Goal: Transaction & Acquisition: Purchase product/service

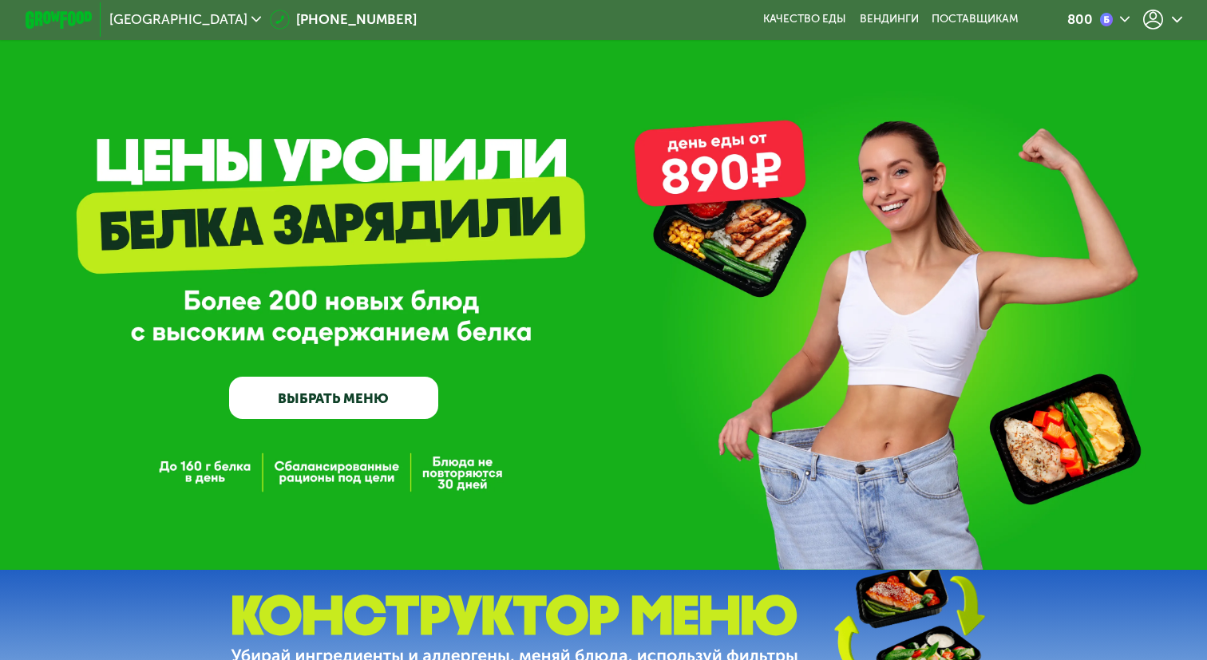
click at [1083, 28] on div "800" at bounding box center [1099, 20] width 62 height 20
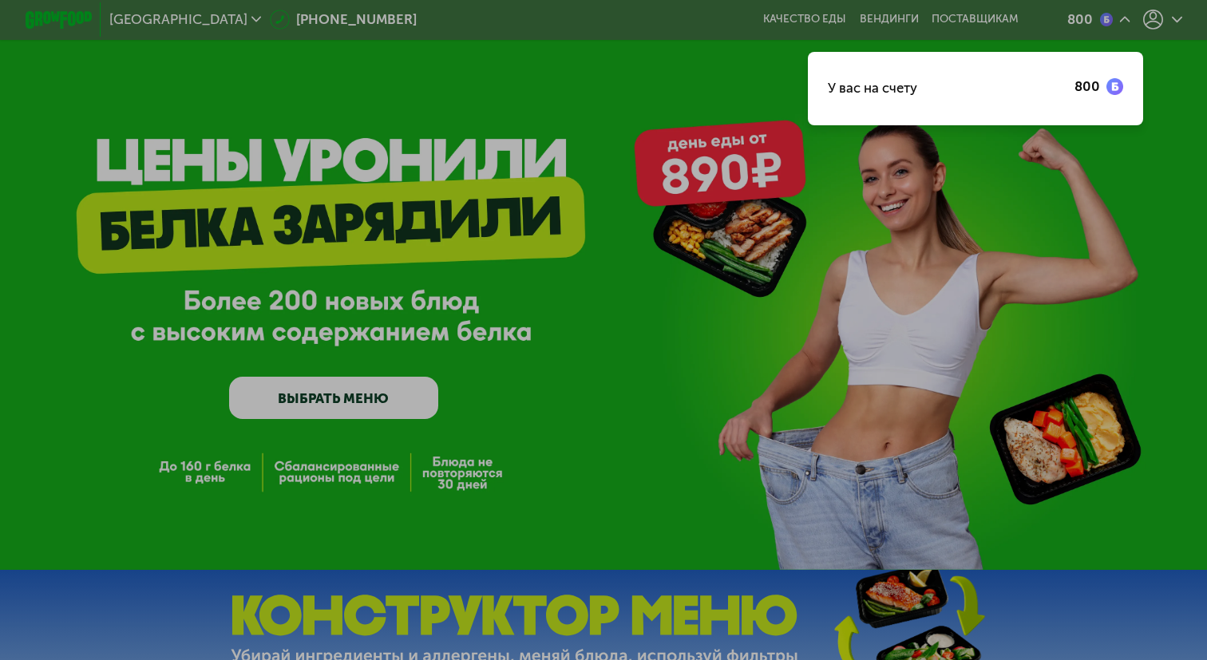
click at [720, 130] on div at bounding box center [603, 330] width 1207 height 660
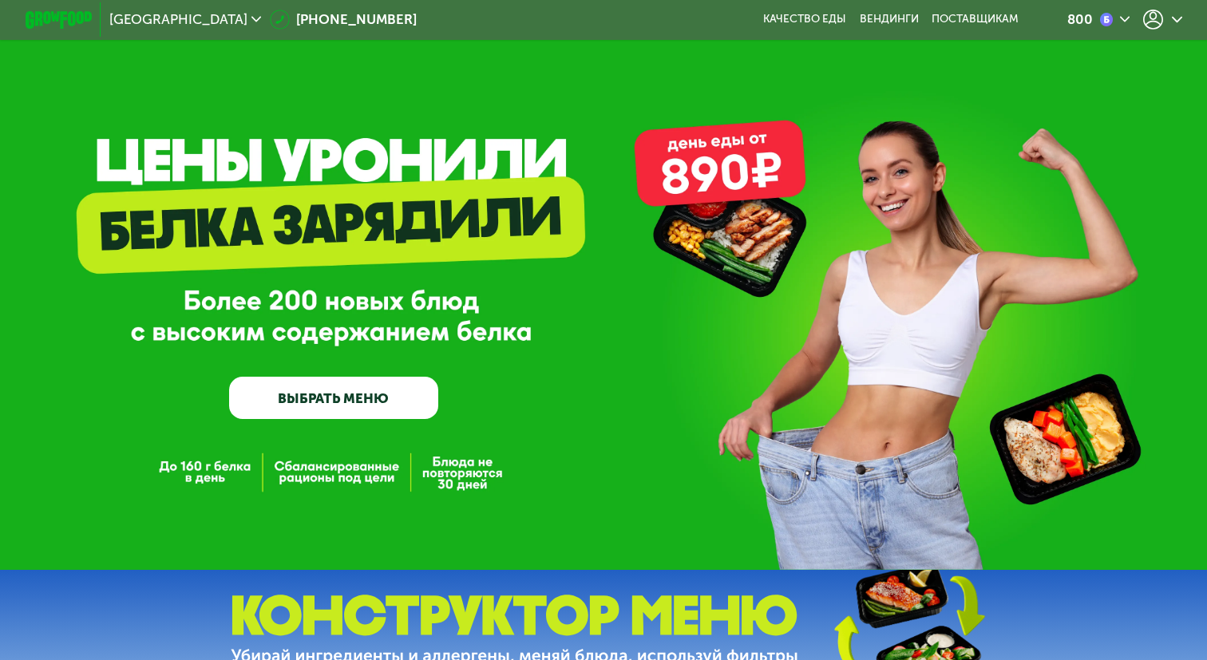
click at [287, 414] on link "ВЫБРАТЬ МЕНЮ" at bounding box center [333, 398] width 208 height 42
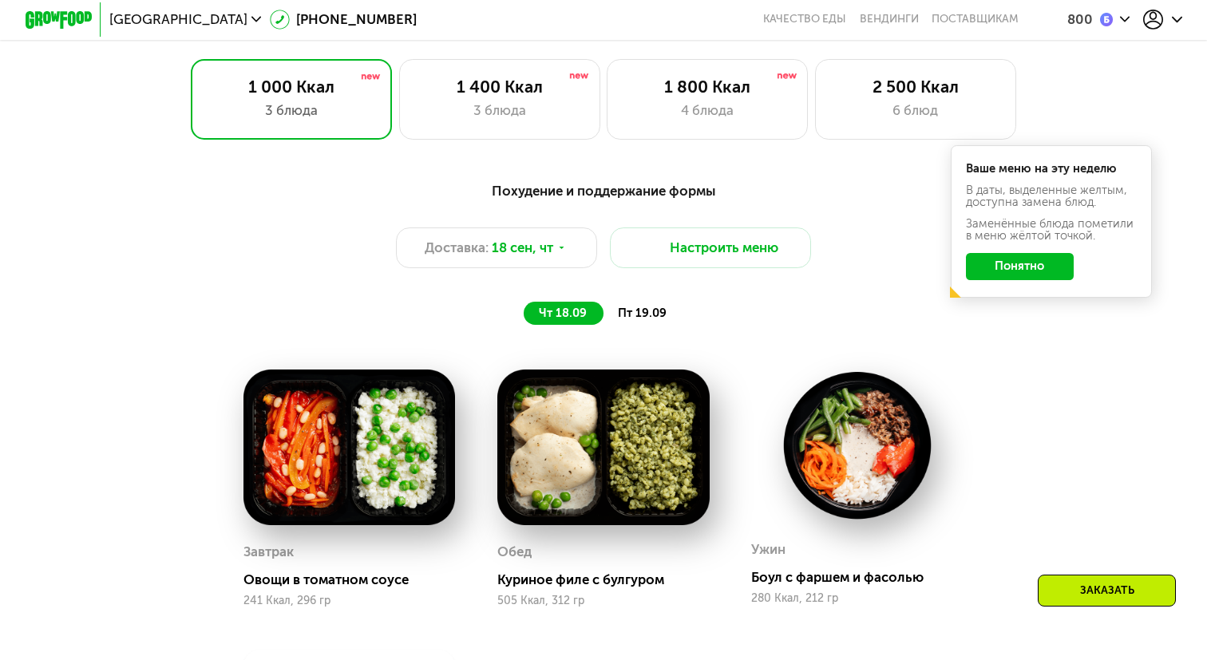
scroll to position [731, 0]
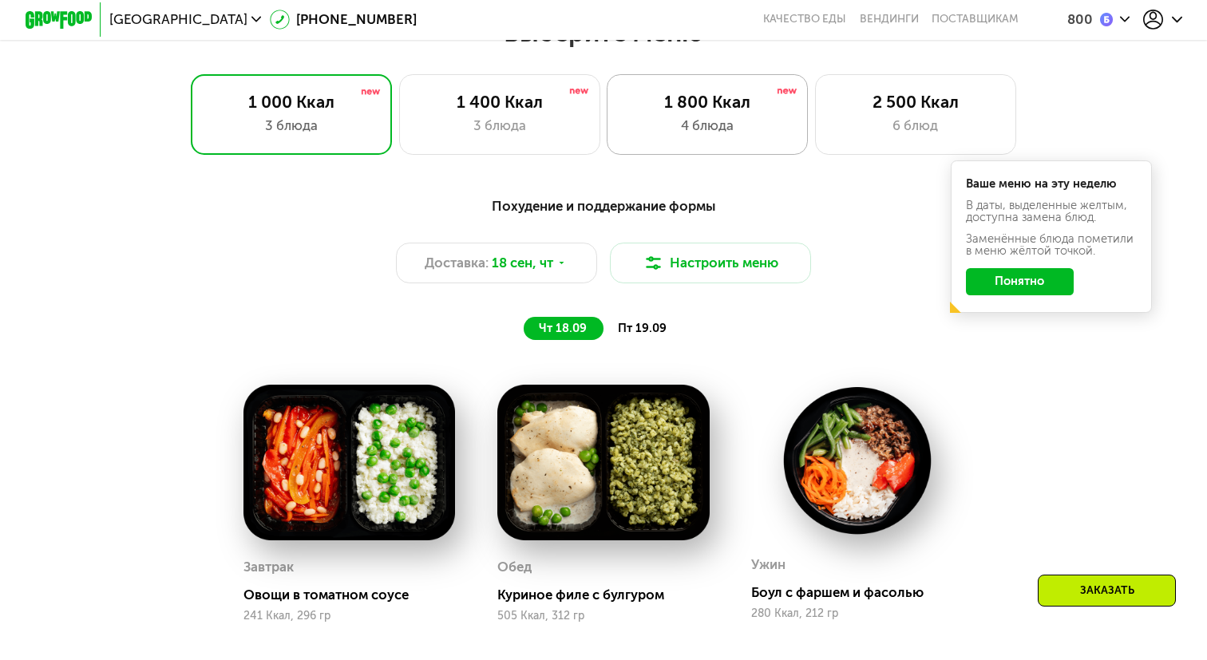
click at [672, 87] on div "1 800 Ккал 4 блюда" at bounding box center [707, 114] width 201 height 81
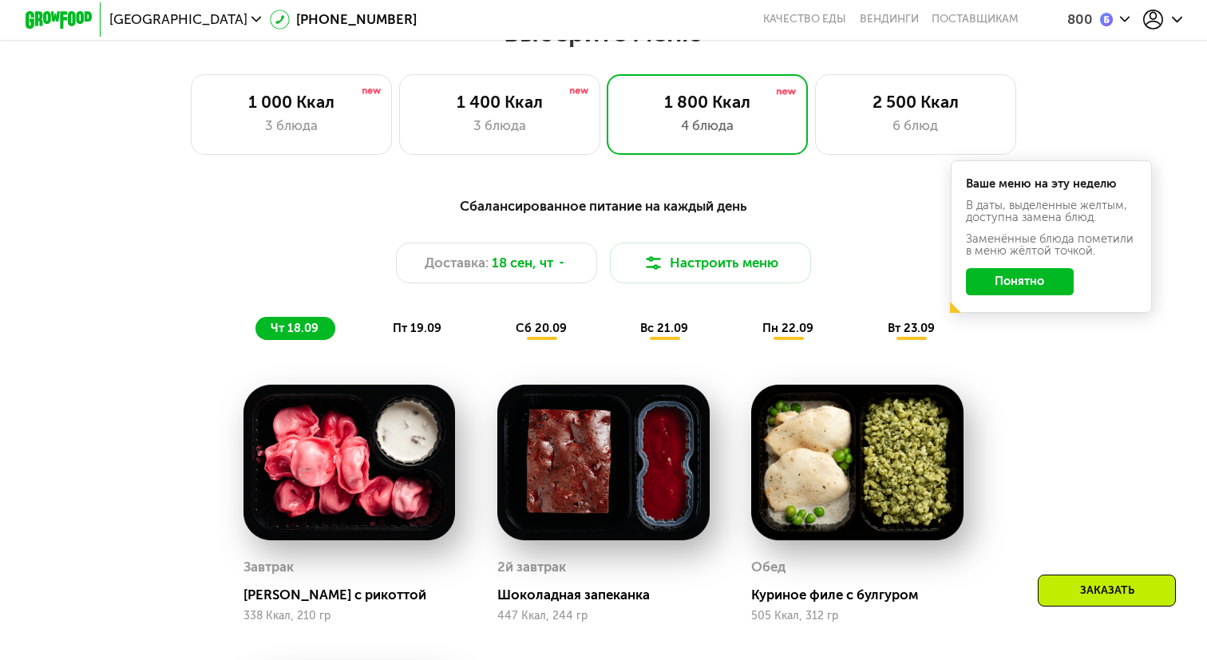
click at [993, 276] on button "Понятно" at bounding box center [1020, 281] width 109 height 27
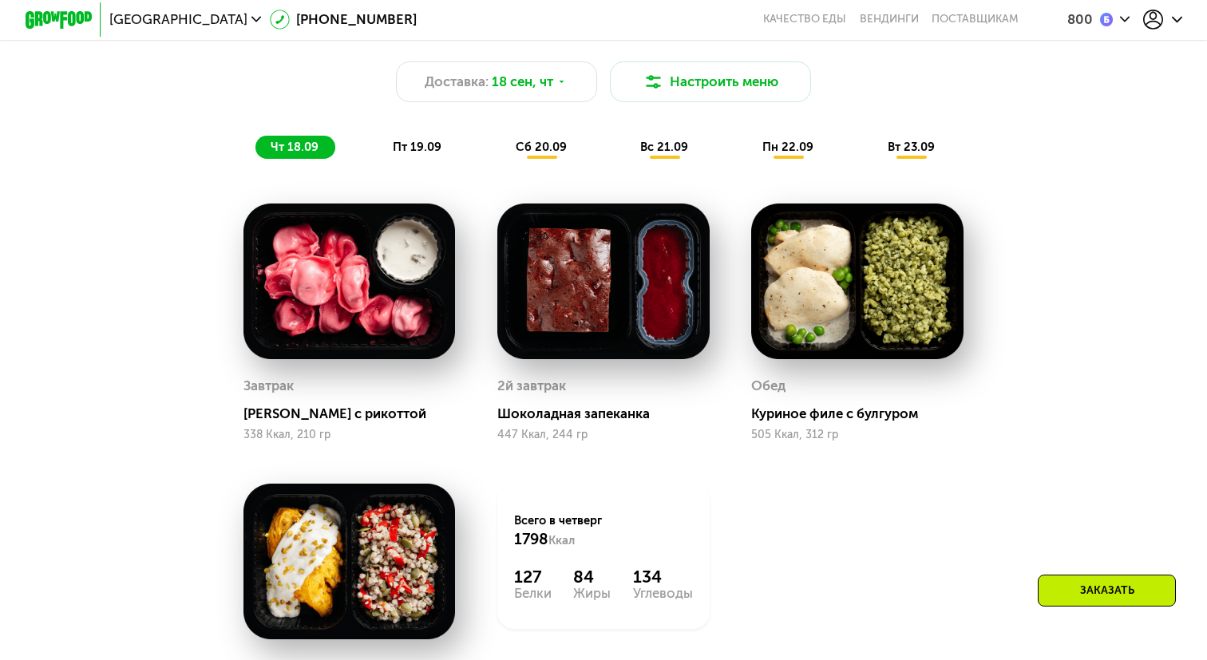
scroll to position [763, 0]
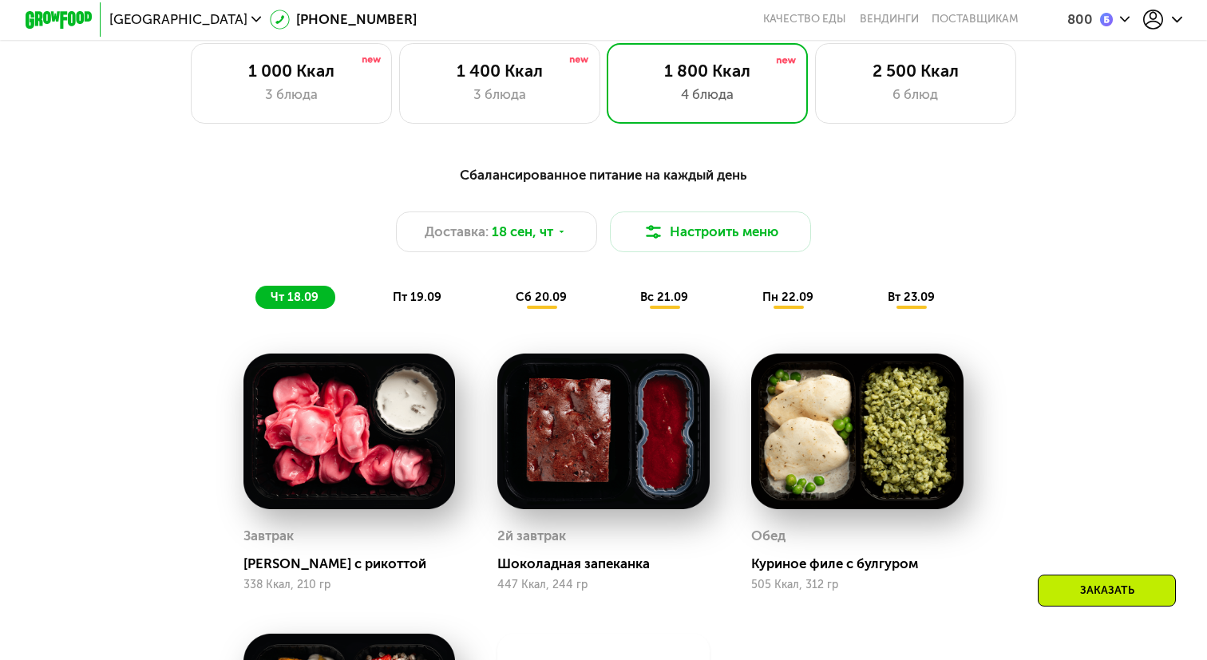
click at [540, 256] on div "Сбалансированное питание на каждый день Доставка: [DATE] Настроить меню чт 18.0…" at bounding box center [603, 236] width 993 height 145
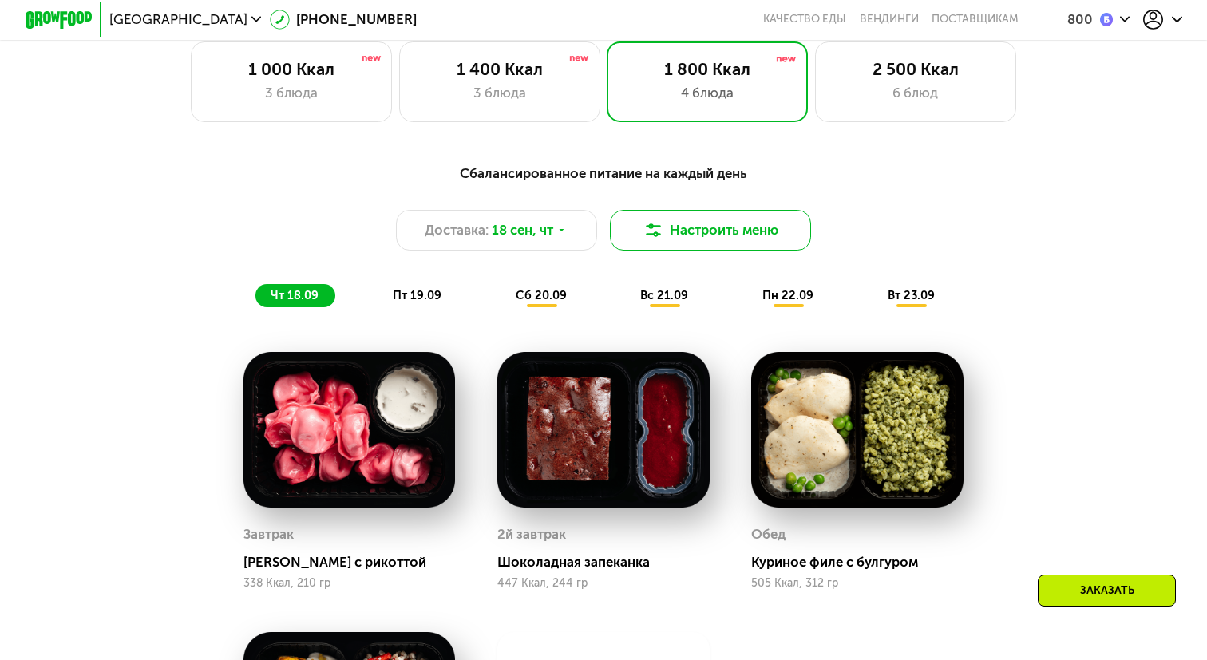
scroll to position [746, 0]
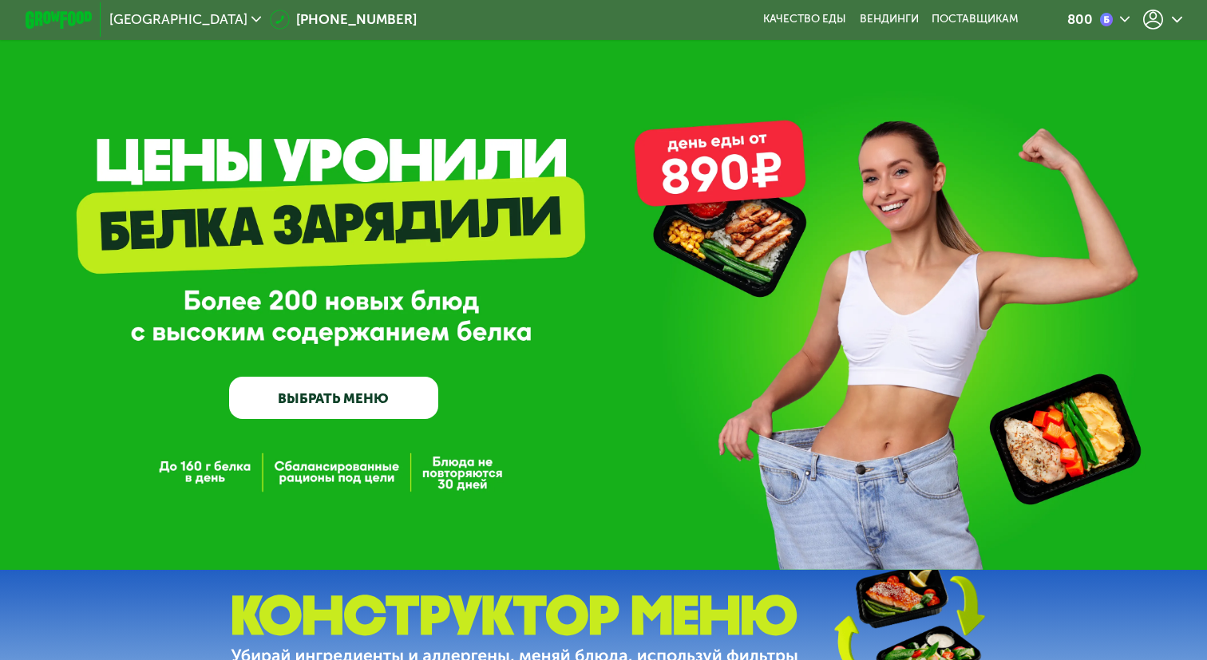
click at [331, 409] on link "ВЫБРАТЬ МЕНЮ" at bounding box center [333, 398] width 208 height 42
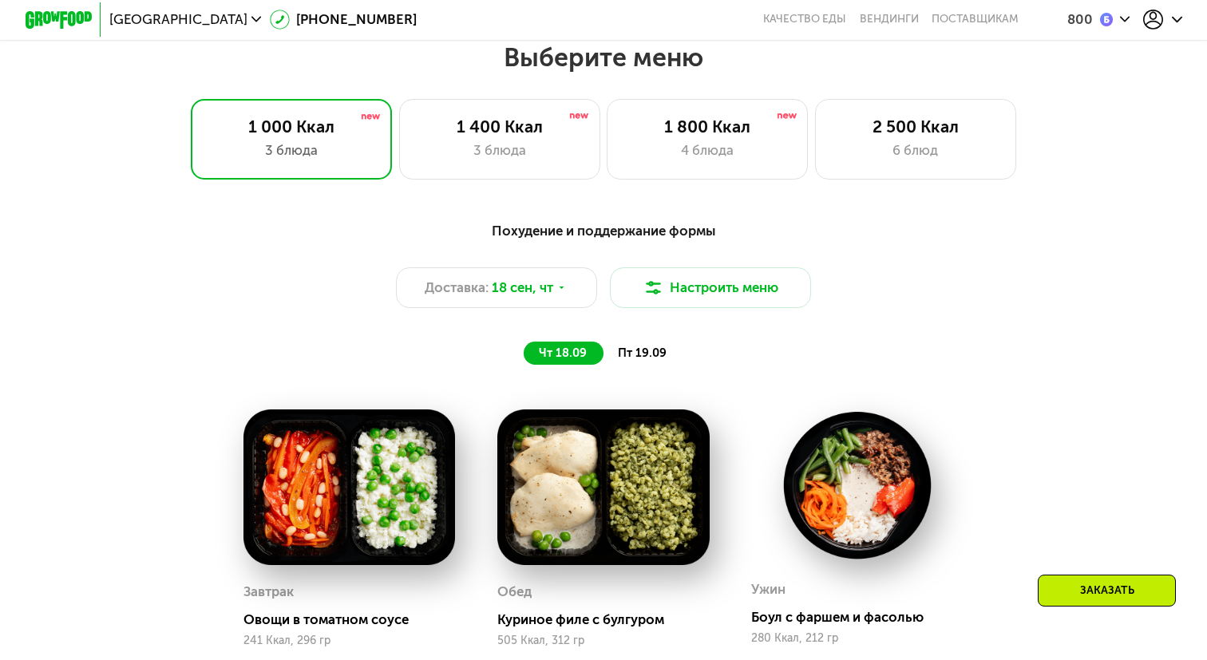
scroll to position [708, 0]
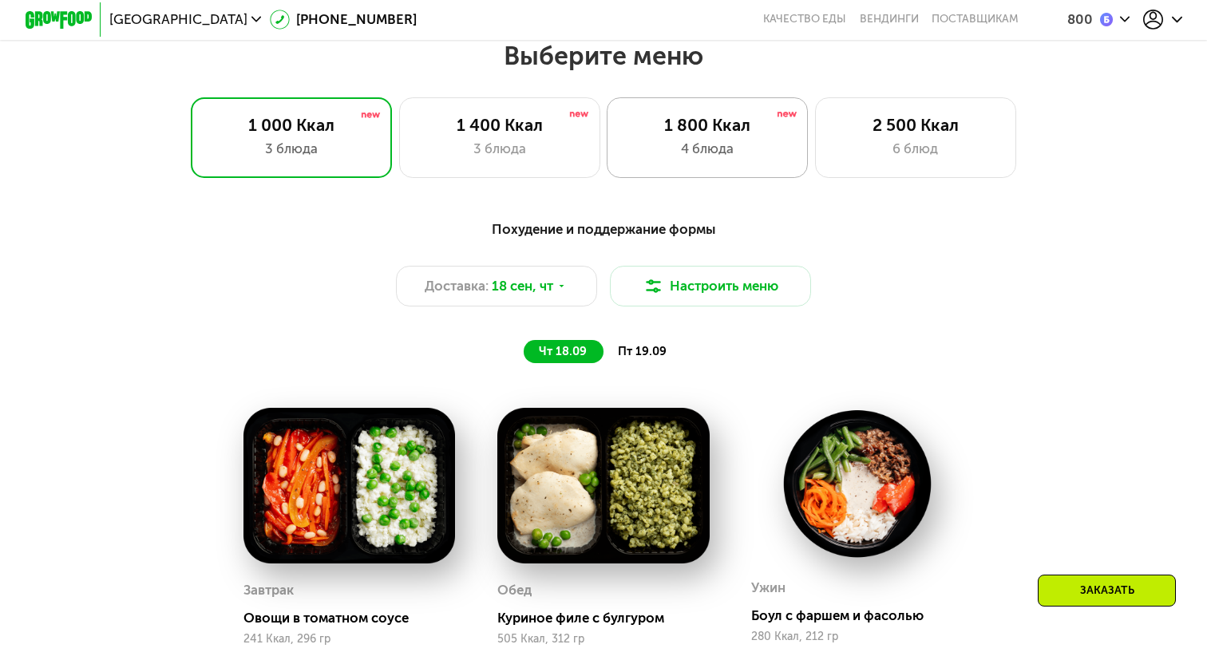
click at [752, 158] on div "4 блюда" at bounding box center [707, 149] width 166 height 20
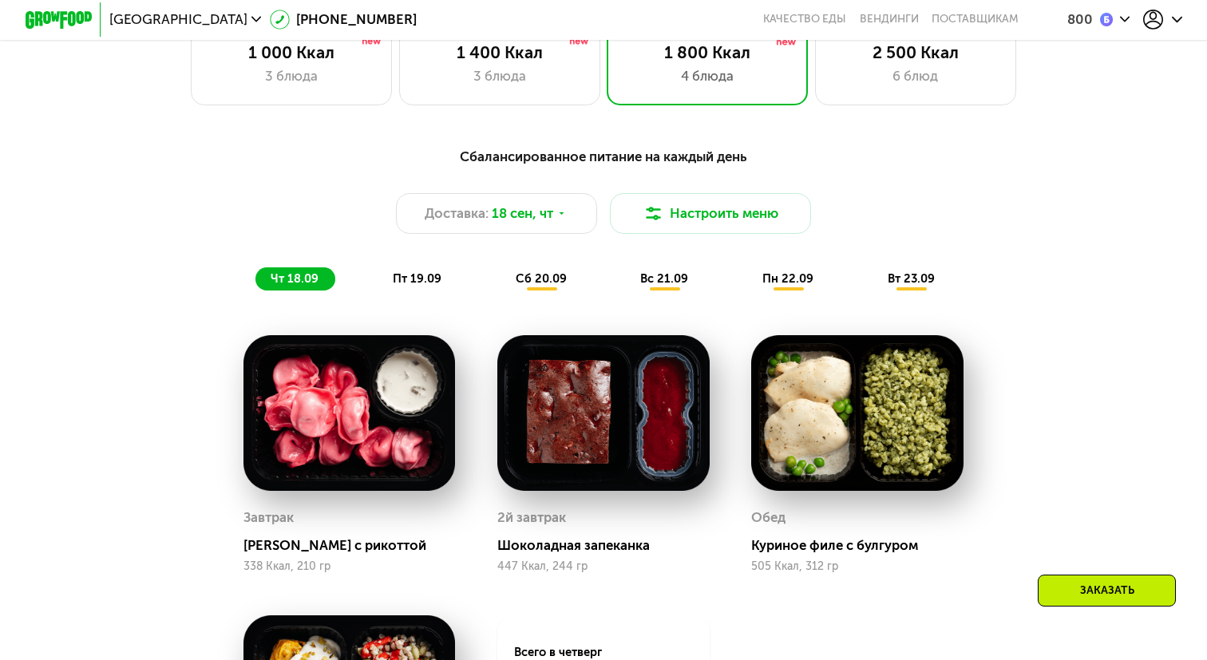
scroll to position [773, 0]
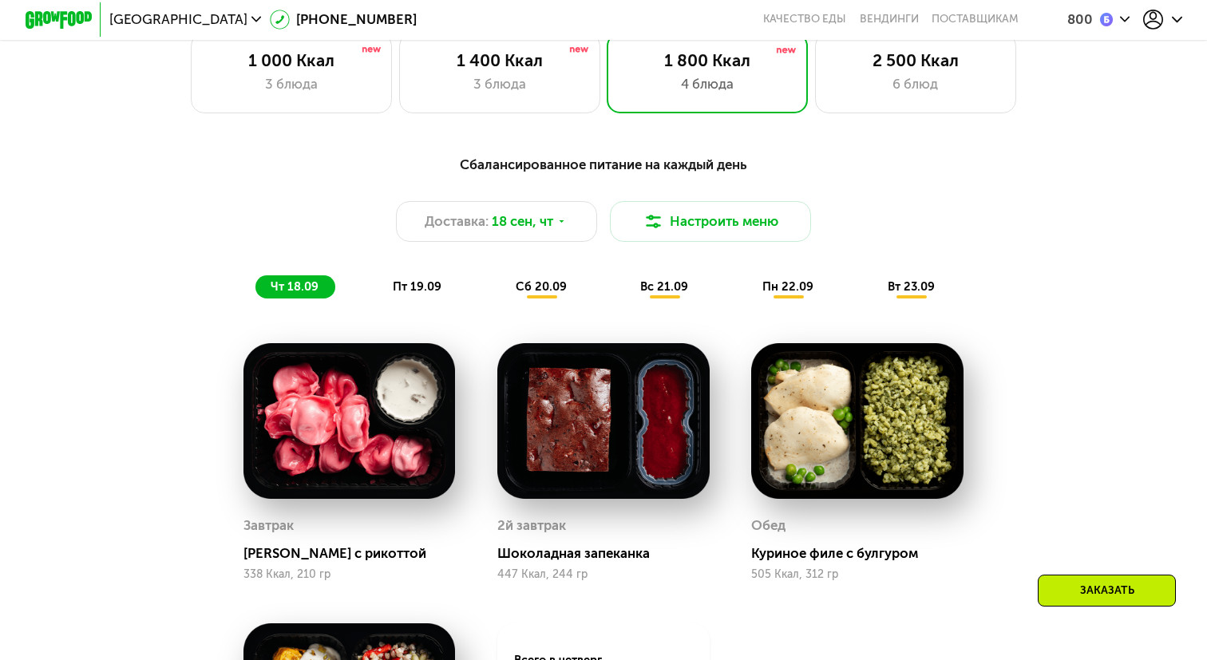
click at [439, 269] on div "Сбалансированное питание на каждый день Доставка: [DATE] Настроить меню чт 18.0…" at bounding box center [603, 226] width 993 height 145
click at [437, 285] on span "пт 19.09" at bounding box center [417, 286] width 49 height 14
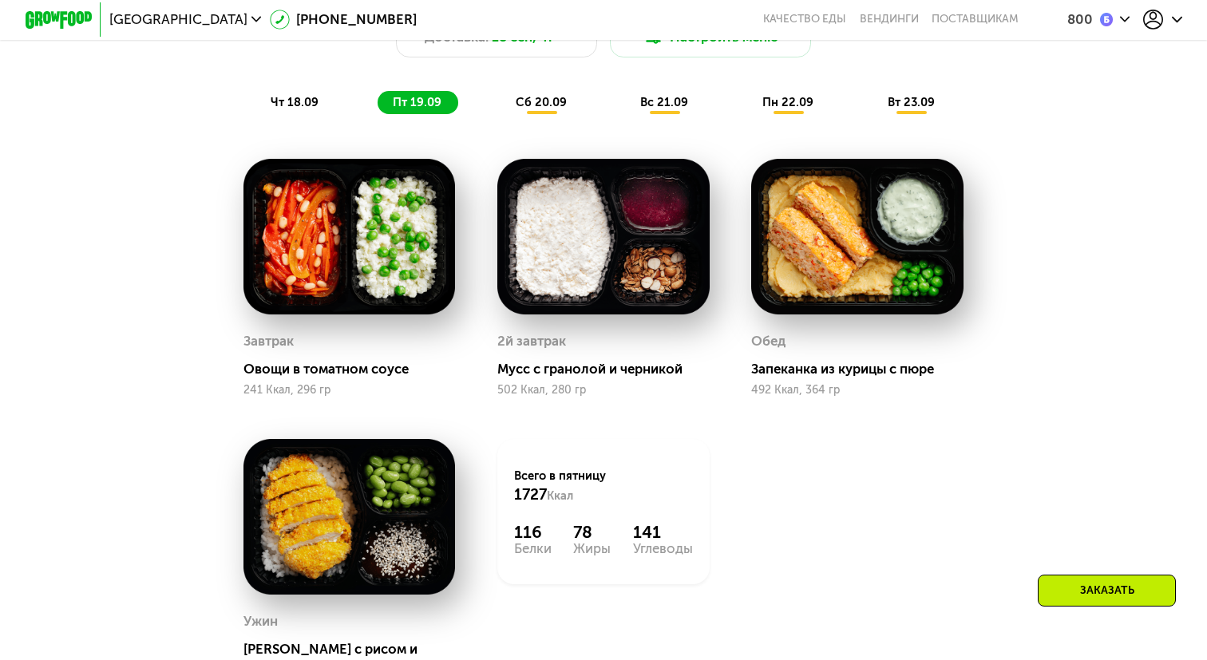
scroll to position [953, 0]
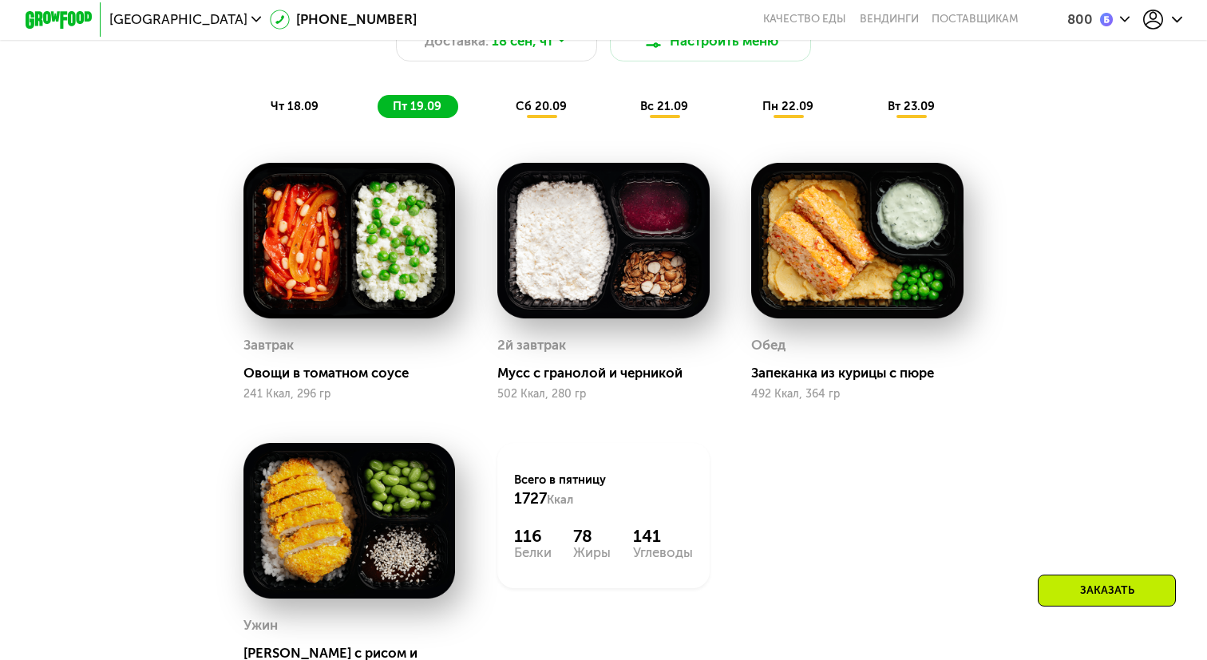
click at [548, 122] on div "Сбалансированное питание на каждый день Доставка: [DATE] Настроить меню чт 18.0…" at bounding box center [603, 45] width 1012 height 165
click at [548, 119] on div "Сбалансированное питание на каждый день Доставка: [DATE] Настроить меню чт 18.0…" at bounding box center [603, 45] width 1012 height 165
click at [548, 115] on div "сб 20.09" at bounding box center [542, 106] width 83 height 23
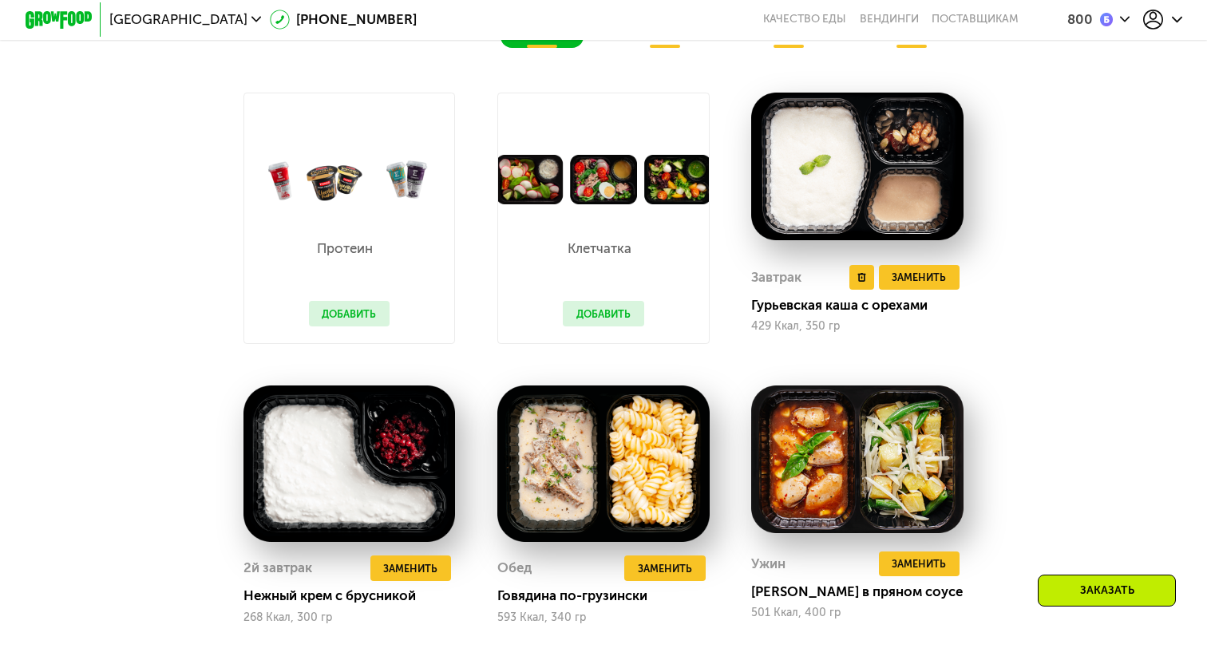
scroll to position [981, 0]
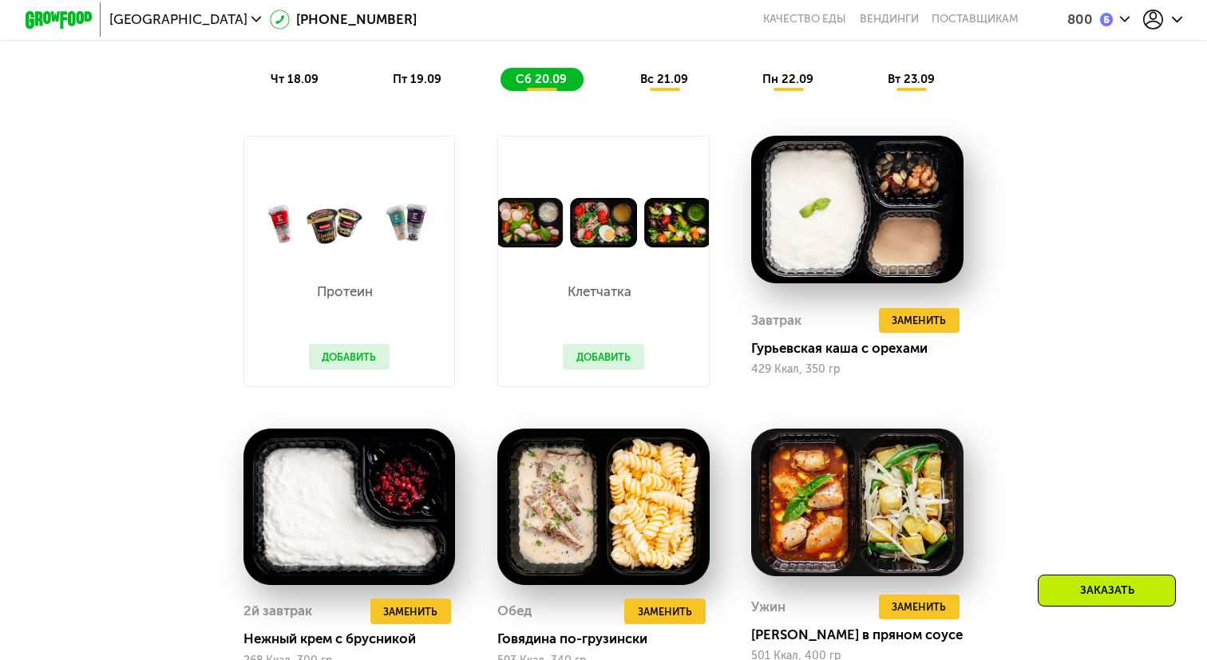
click at [647, 73] on span "вс 21.09" at bounding box center [664, 79] width 48 height 14
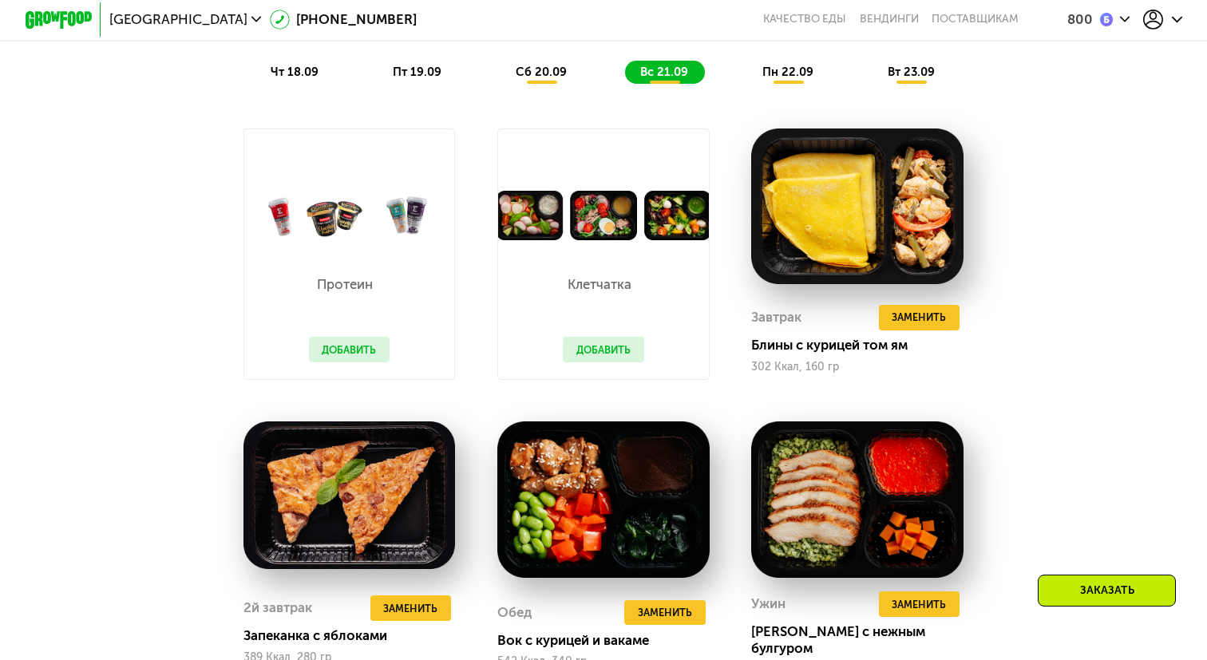
scroll to position [979, 0]
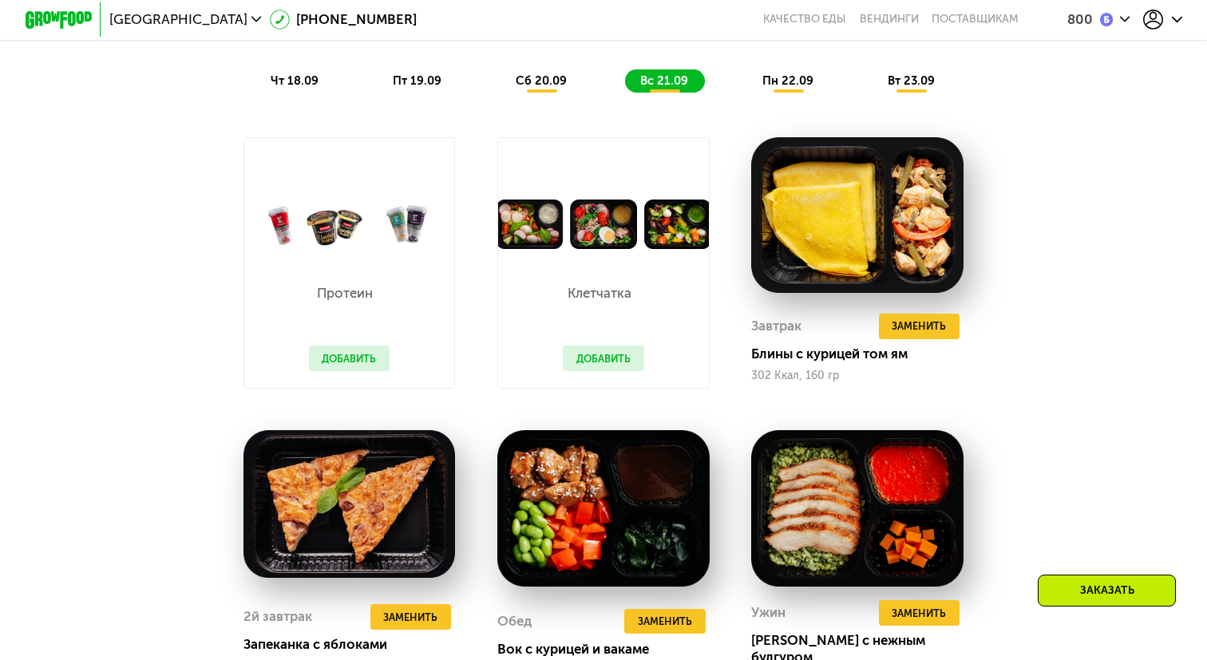
click at [775, 89] on div "пн 22.09" at bounding box center [788, 80] width 83 height 23
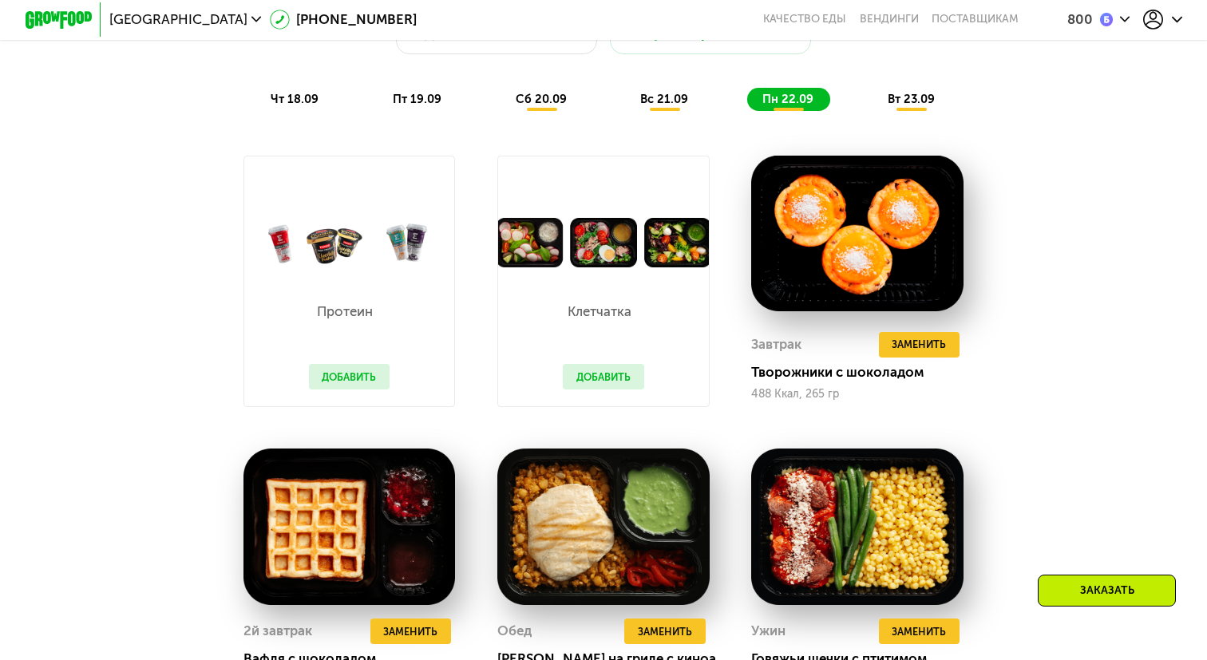
scroll to position [957, 0]
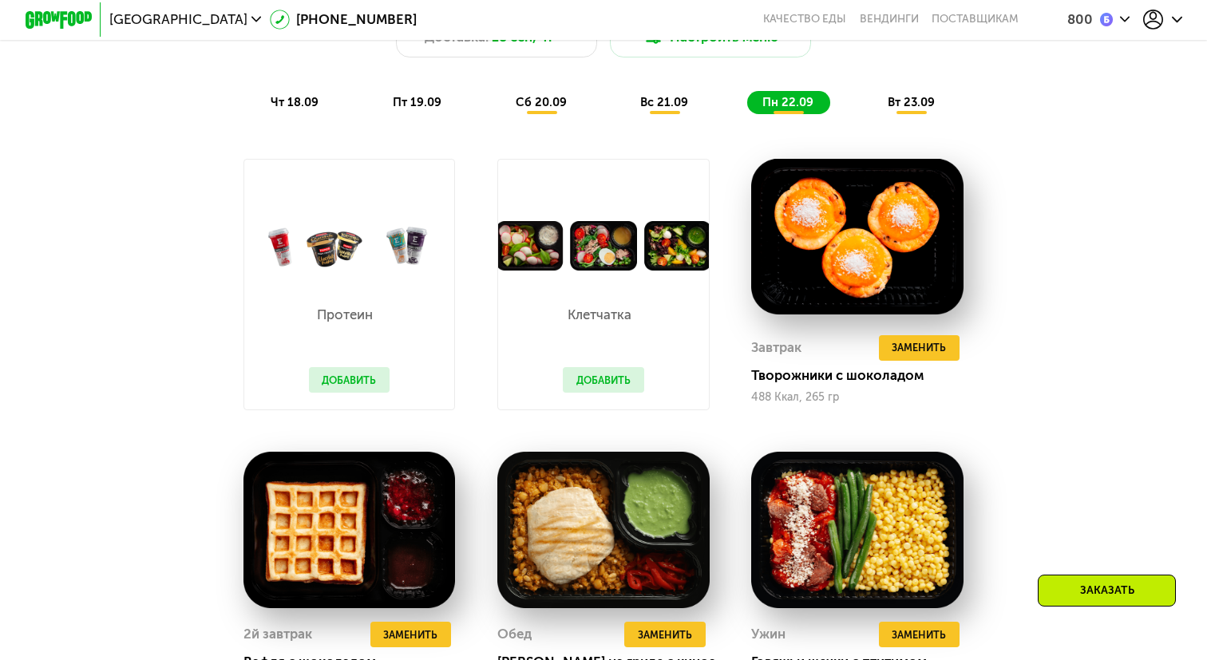
click at [921, 97] on span "вт 23.09" at bounding box center [911, 102] width 47 height 14
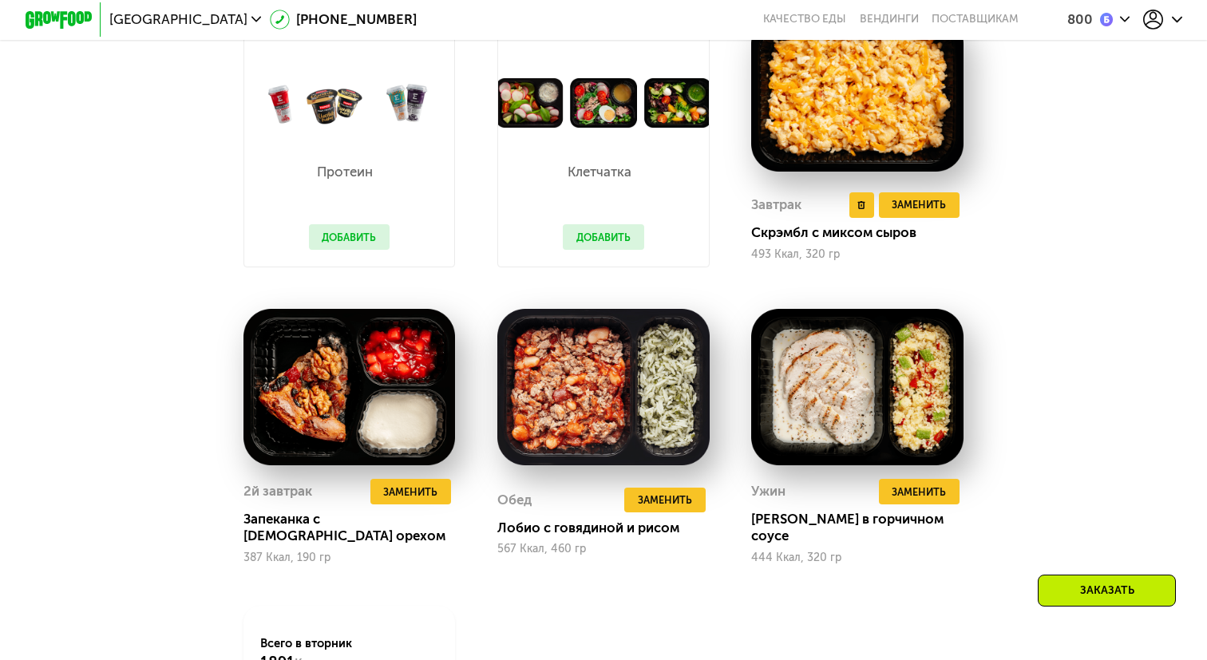
scroll to position [1114, 0]
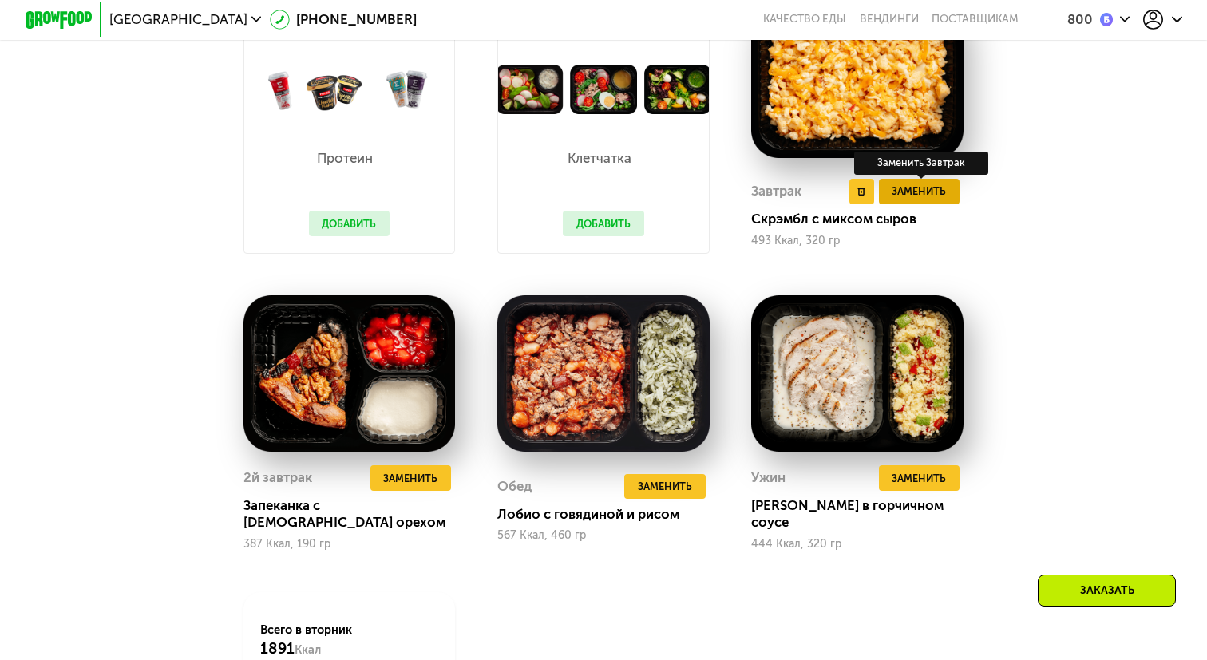
click at [907, 185] on span "Заменить" at bounding box center [919, 191] width 54 height 17
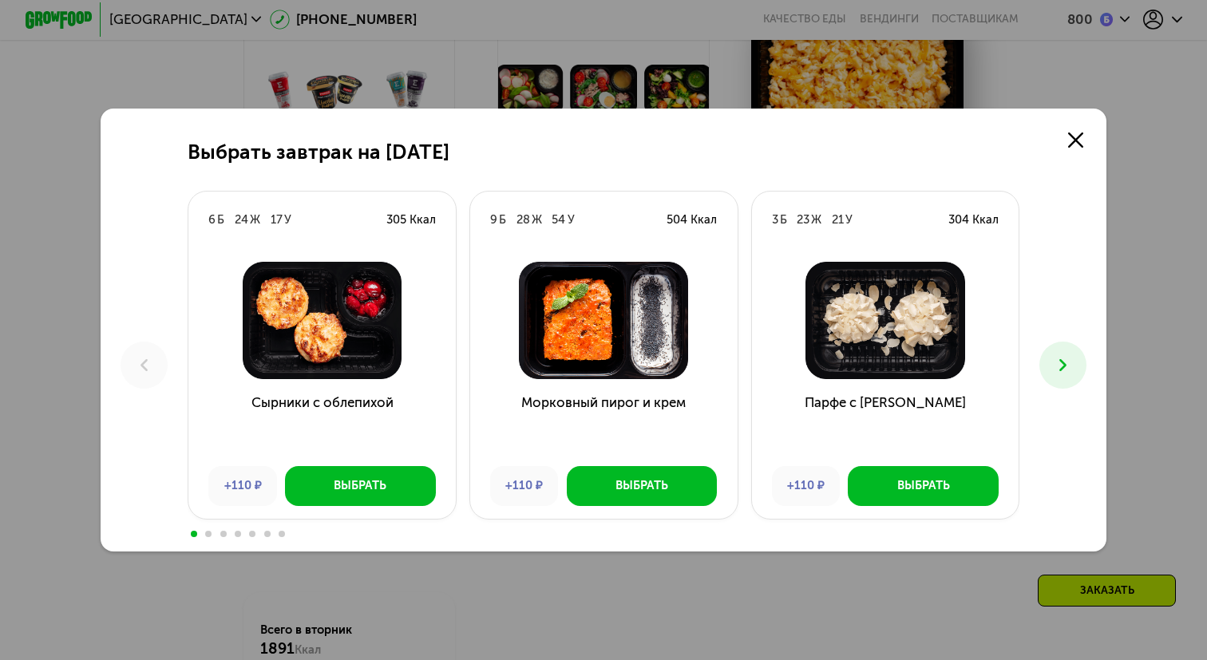
click at [743, 26] on div "Выбрать завтрак на [DATE] 6 Б 24 Ж 17 У 305 Ккал Сырники с облепихой +110 ₽ Выб…" at bounding box center [603, 330] width 1207 height 660
click at [1092, 121] on div "Выбрать завтрак на [DATE] 6 Б 24 Ж 17 У 305 Ккал Сырники с облепихой +110 ₽ Выб…" at bounding box center [604, 330] width 1006 height 442
click at [1085, 122] on div "Выбрать завтрак на [DATE] 6 Б 24 Ж 17 У 305 Ккал Сырники с облепихой +110 ₽ Выб…" at bounding box center [604, 330] width 1006 height 442
click at [1082, 137] on icon at bounding box center [1075, 140] width 15 height 15
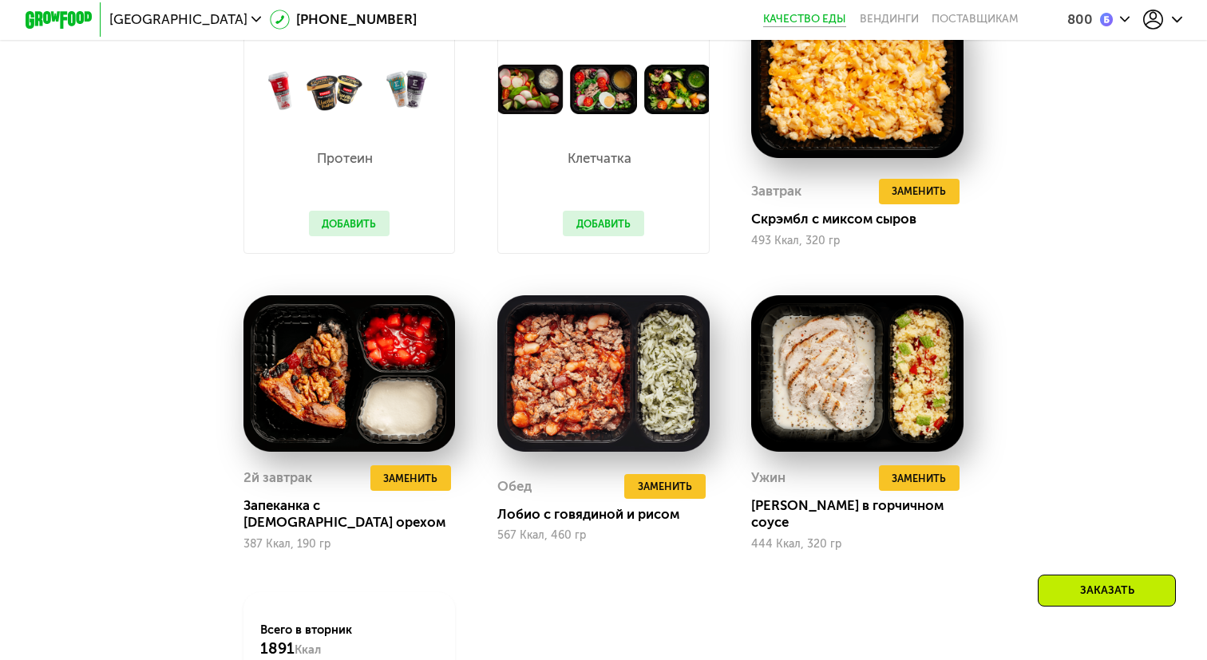
click at [782, 15] on link "Качество еды" at bounding box center [804, 20] width 83 height 14
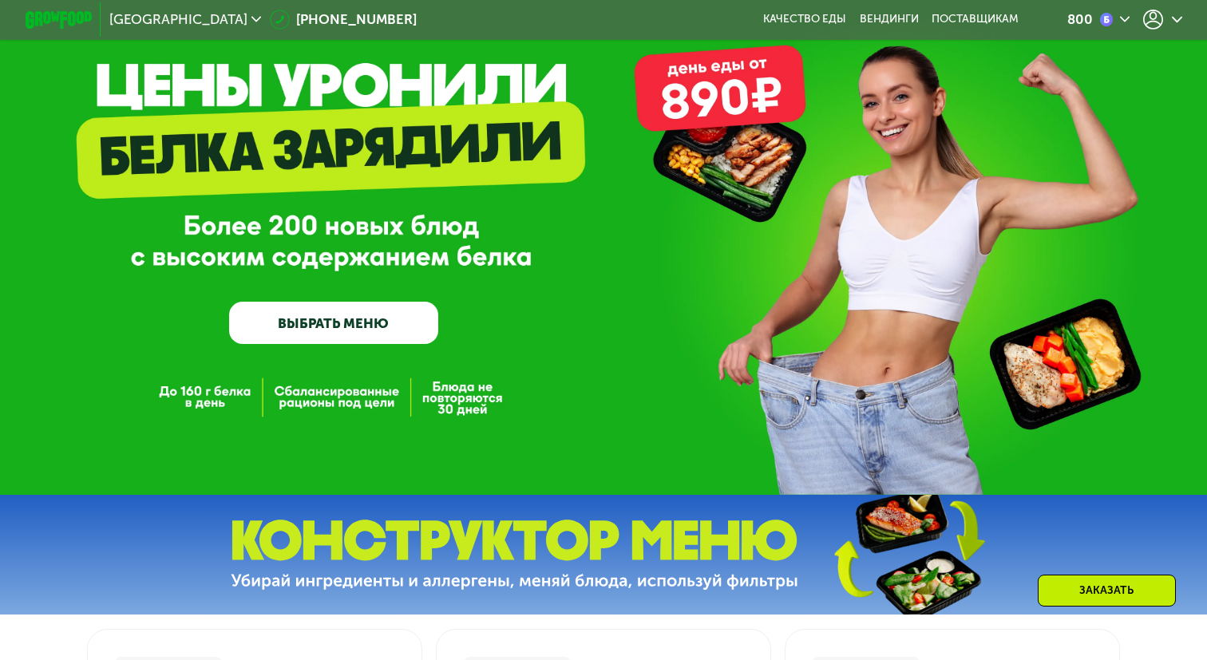
scroll to position [197, 0]
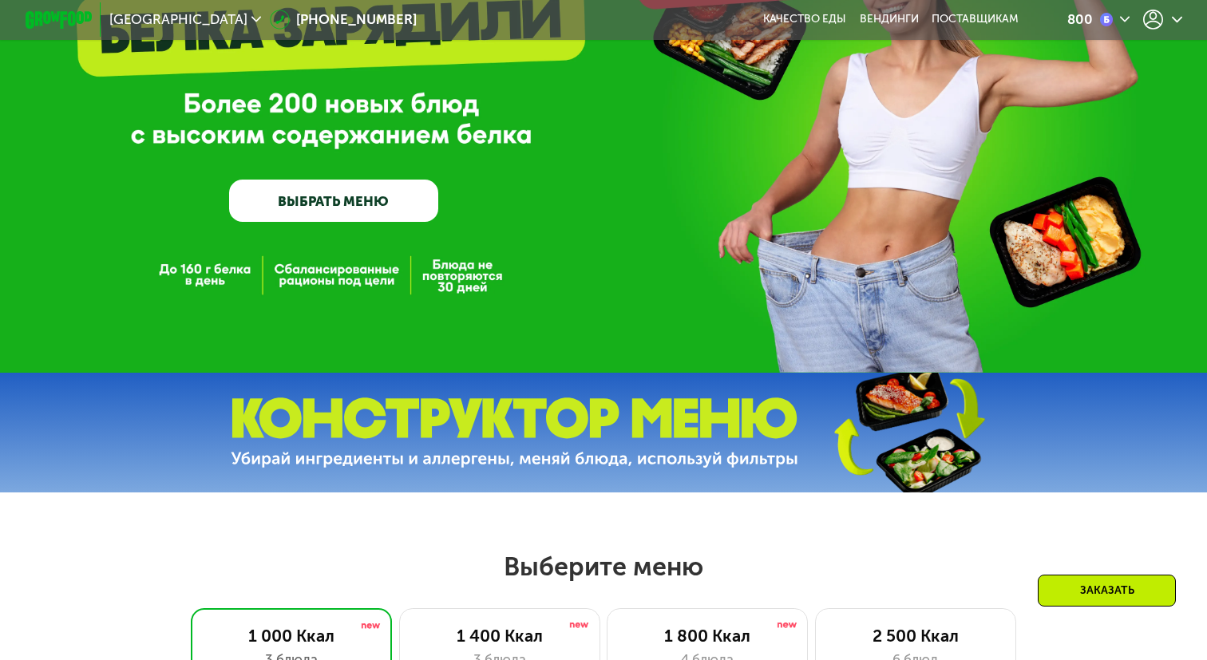
click at [314, 195] on link "ВЫБРАТЬ МЕНЮ" at bounding box center [333, 201] width 208 height 42
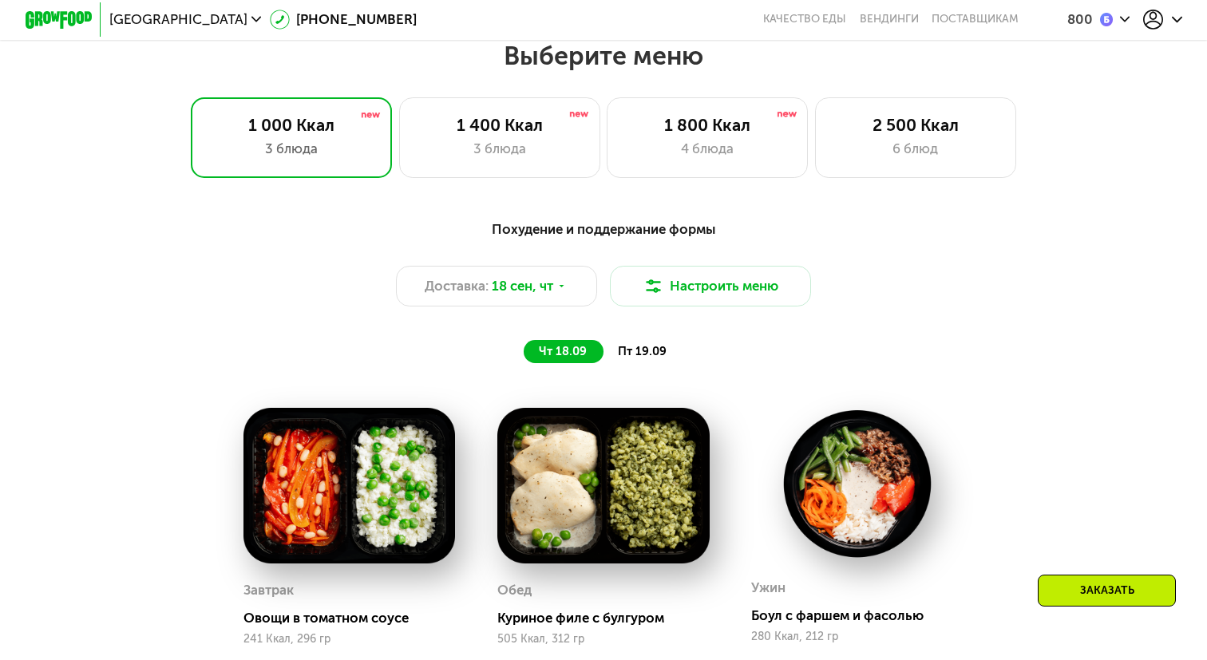
scroll to position [708, 0]
click at [676, 153] on div "4 блюда" at bounding box center [707, 149] width 166 height 20
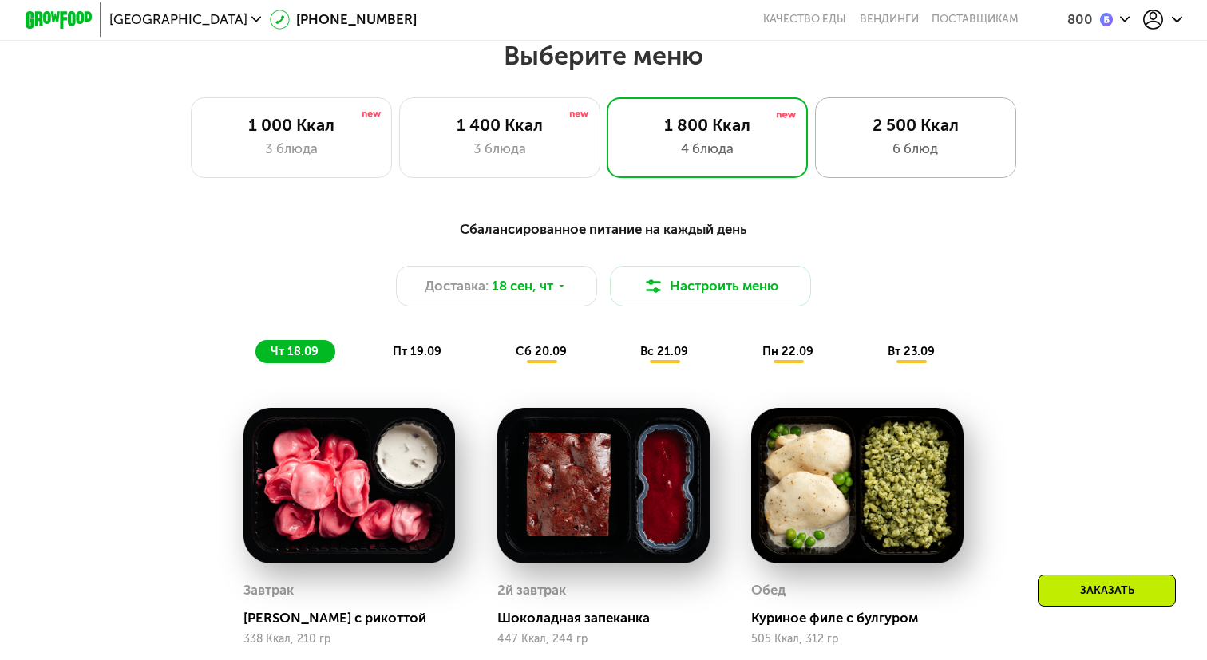
click at [826, 176] on div "2 500 Ккал 6 блюд" at bounding box center [915, 137] width 201 height 81
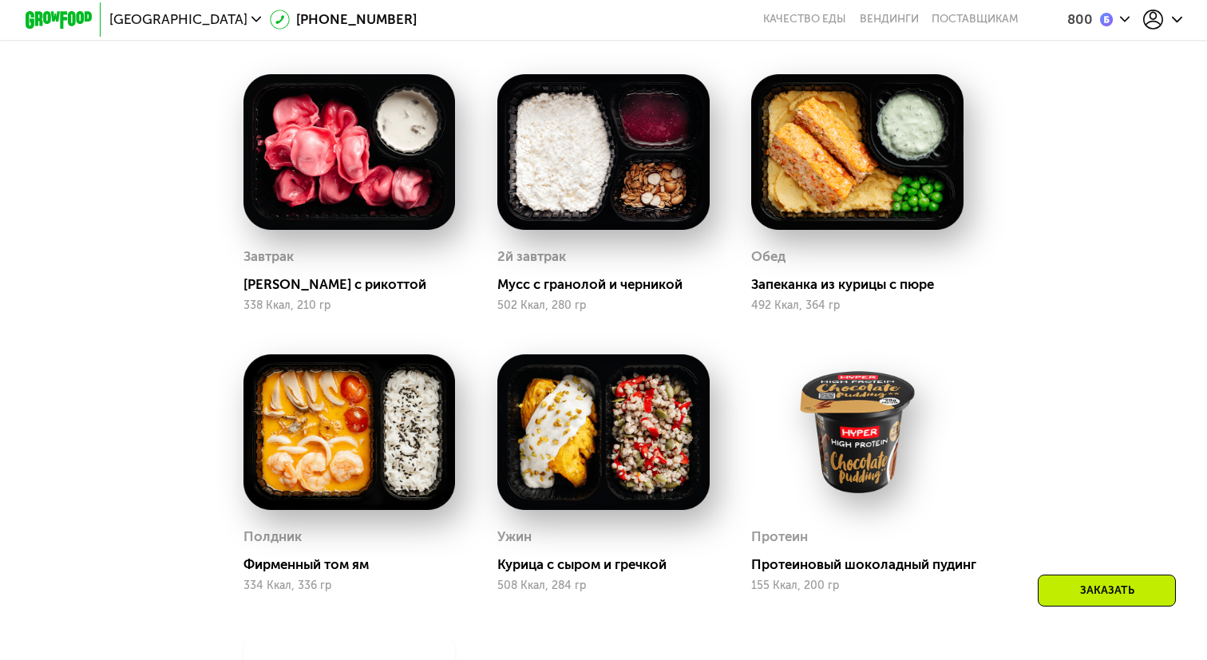
scroll to position [799, 0]
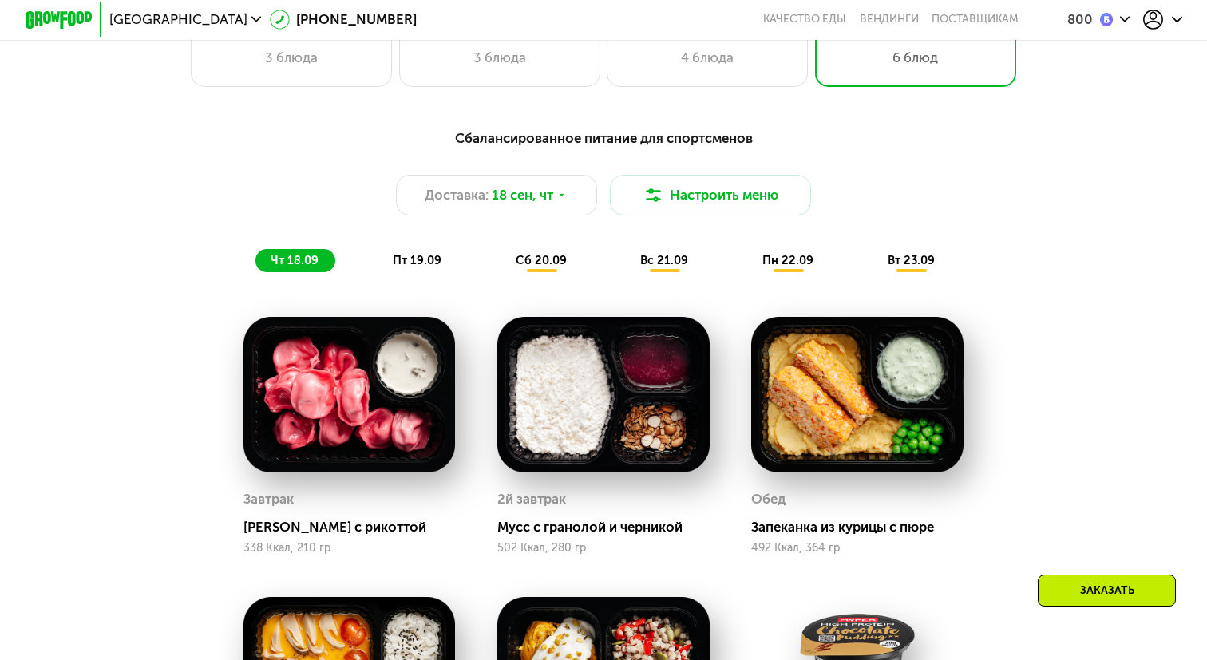
click at [428, 283] on div "Сбалансированное питание для спортсменов Доставка: 18 сен, чт Настроить меню чт…" at bounding box center [603, 604] width 1033 height 975
click at [428, 275] on div "Сбалансированное питание для спортсменов Доставка: 18 сен, чт Настроить меню чт…" at bounding box center [603, 199] width 1012 height 165
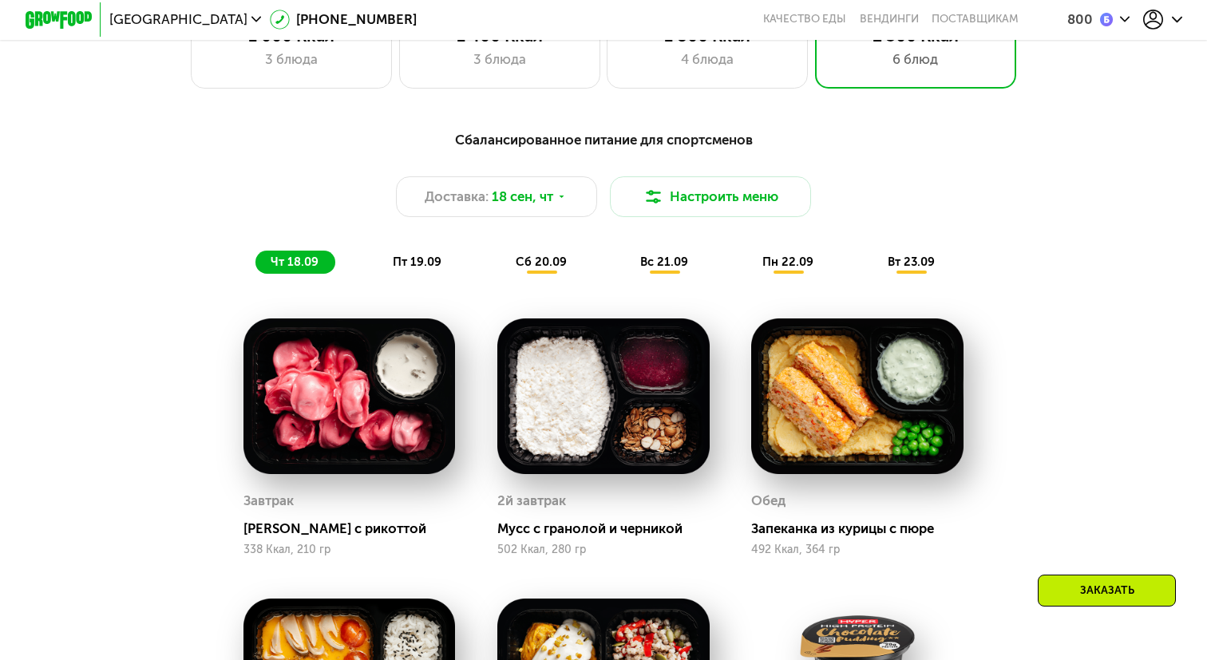
click at [432, 263] on span "пт 19.09" at bounding box center [417, 262] width 49 height 14
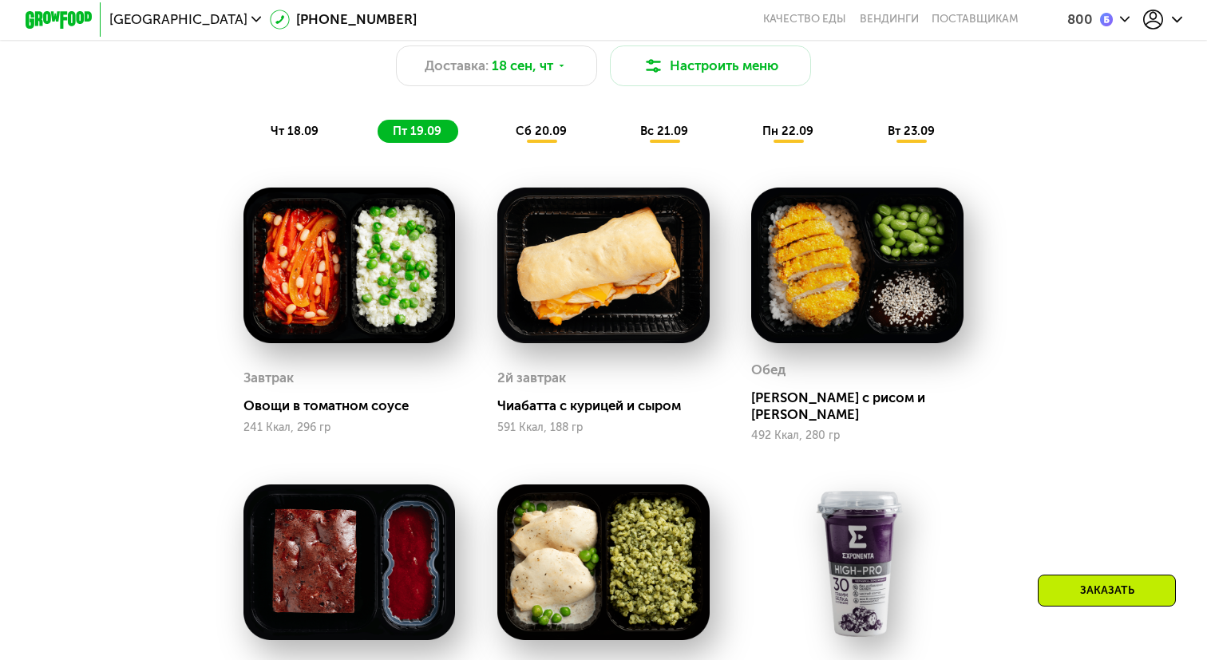
click at [531, 121] on div "сб 20.09" at bounding box center [542, 131] width 83 height 23
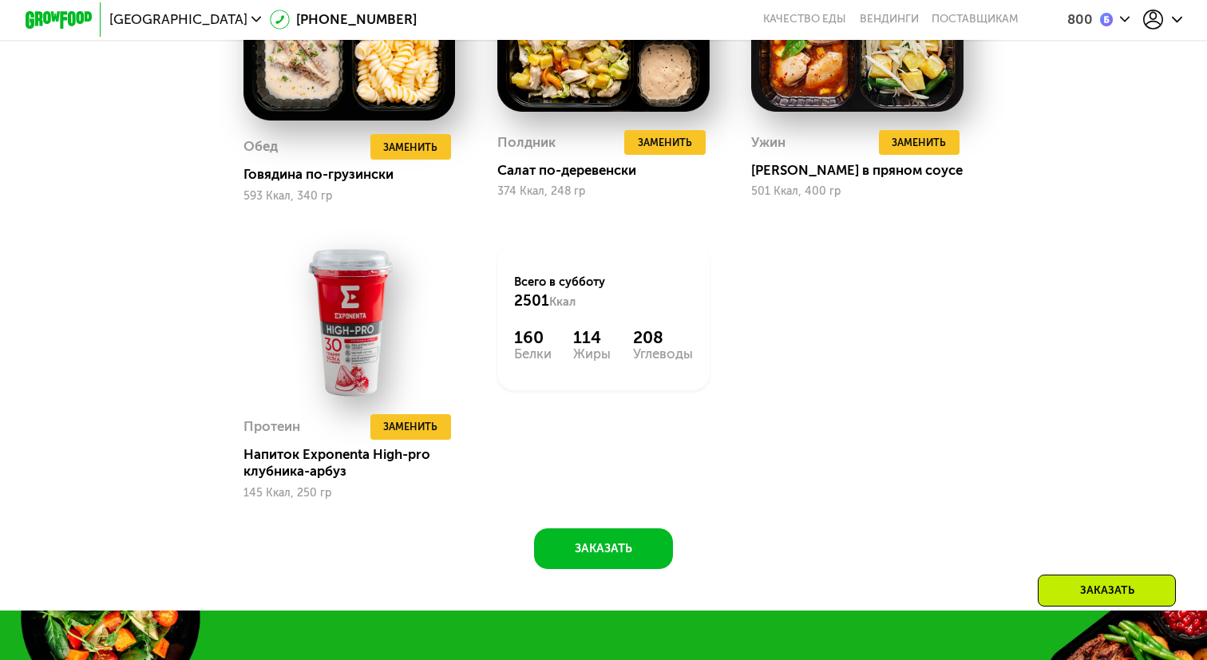
scroll to position [1471, 0]
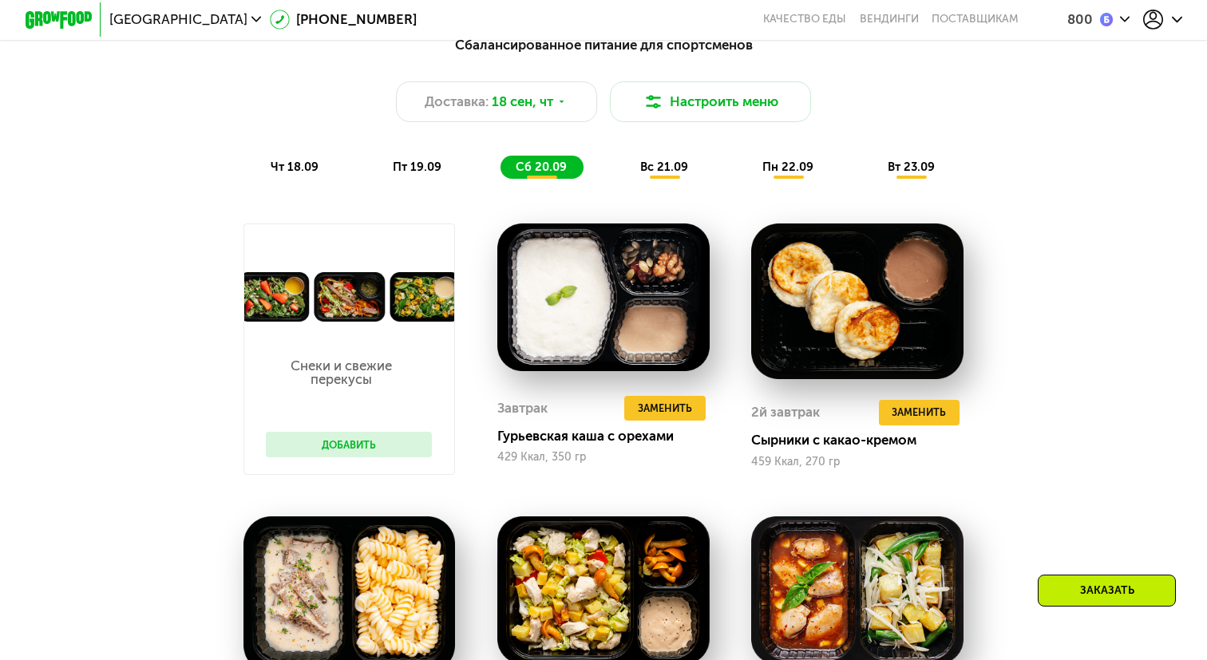
click at [664, 169] on span "вс 21.09" at bounding box center [664, 167] width 48 height 14
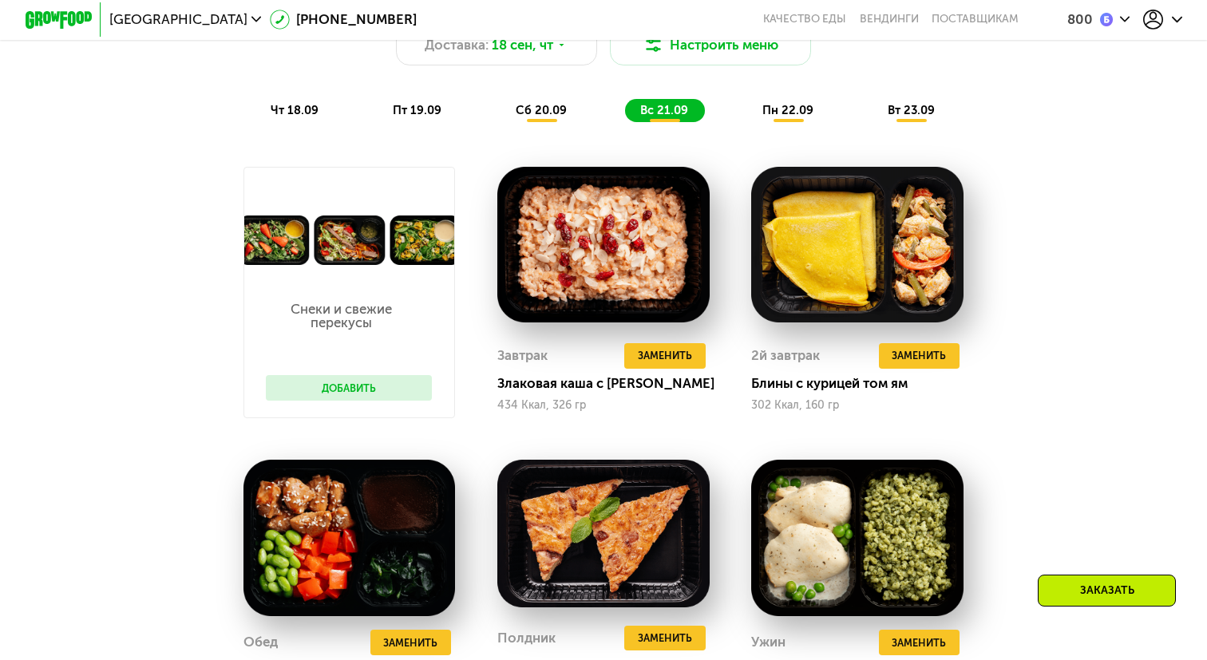
scroll to position [866, 0]
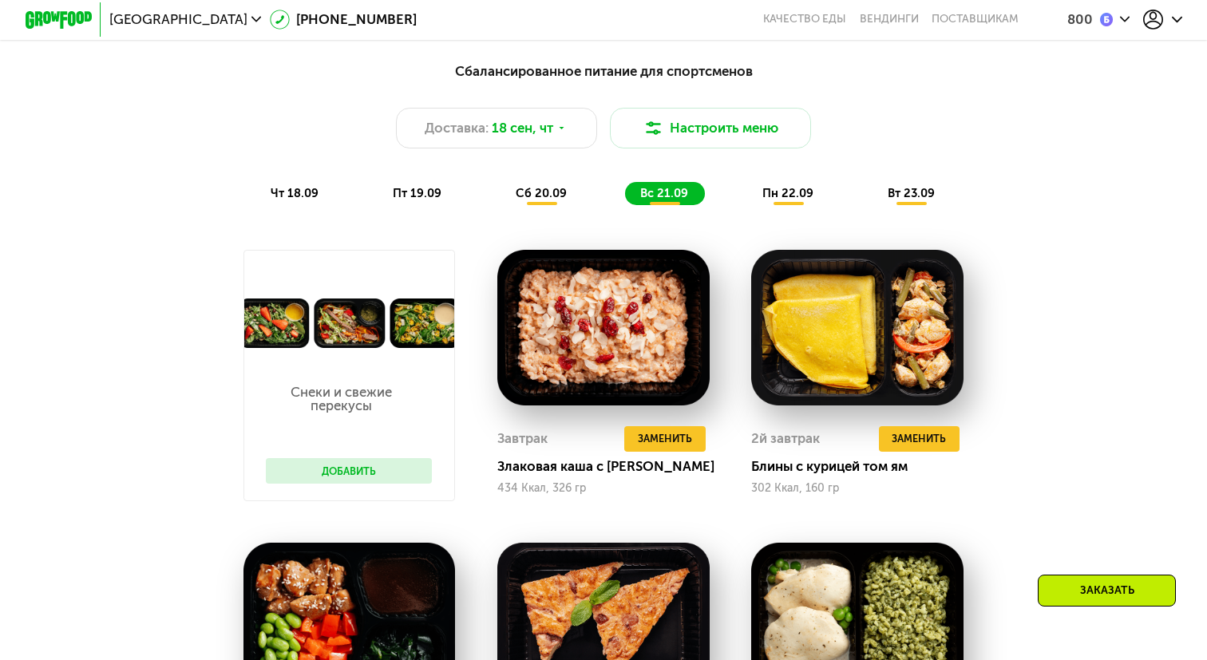
click at [775, 189] on span "пн 22.09" at bounding box center [788, 193] width 51 height 14
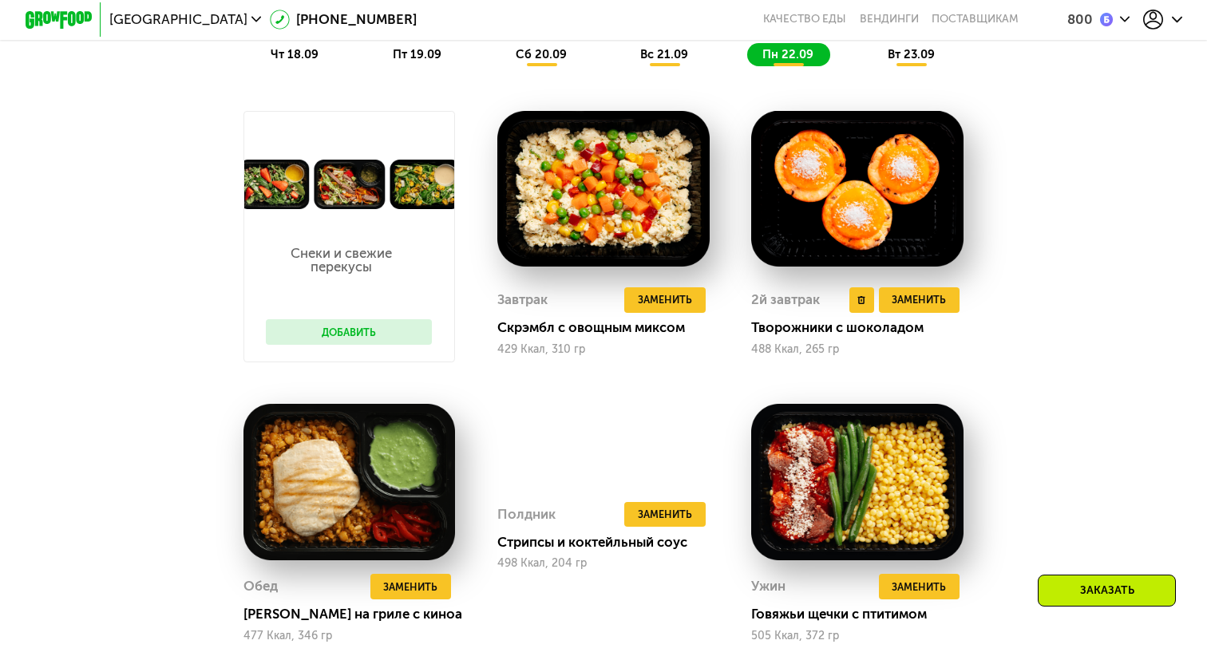
scroll to position [957, 0]
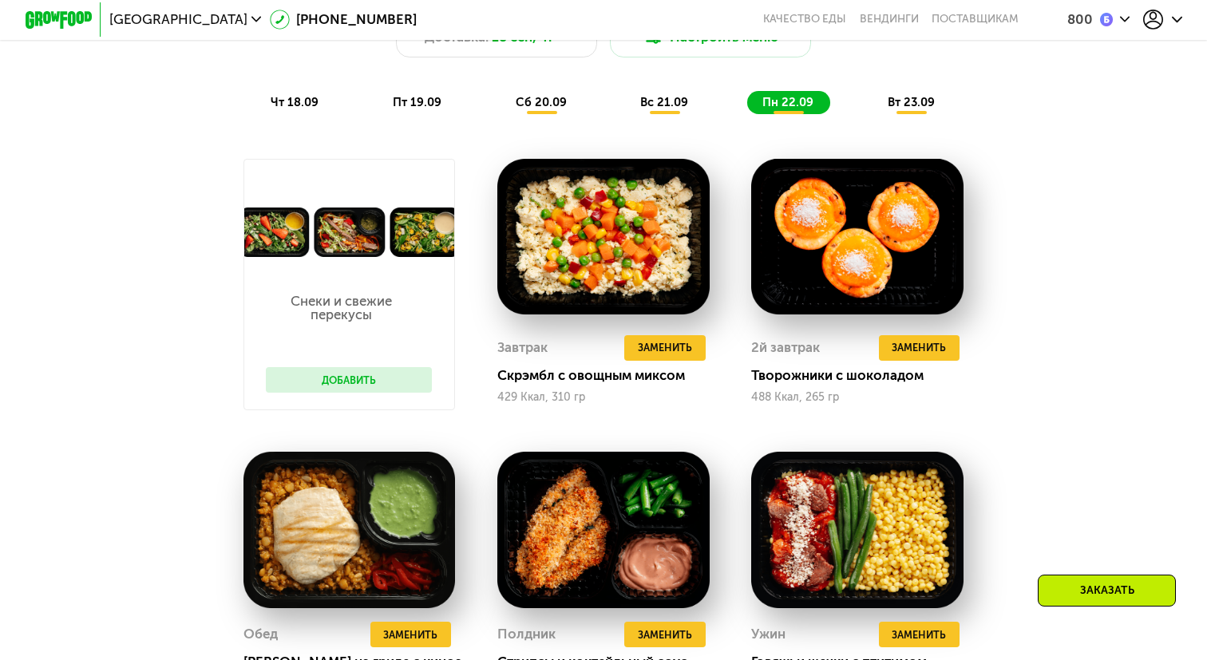
click at [914, 89] on div "Сбалансированное питание для спортсменов Доставка: 18 сен, чт Настроить меню чт…" at bounding box center [603, 42] width 993 height 145
click at [911, 109] on div "вт 23.09" at bounding box center [912, 102] width 79 height 23
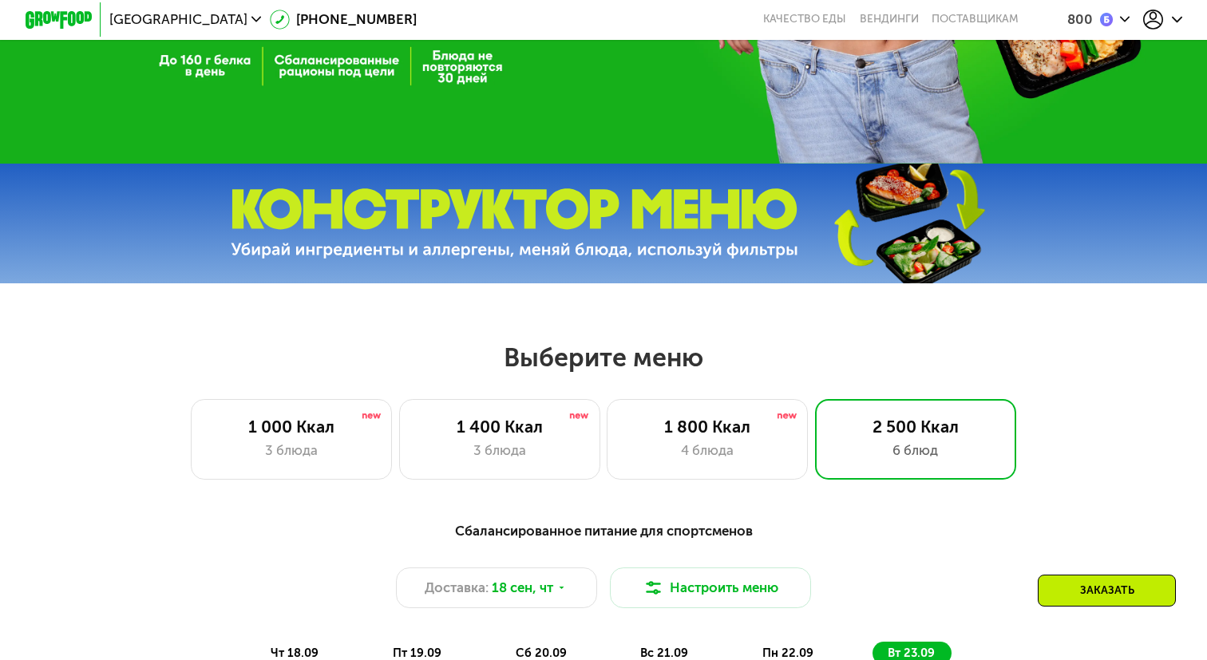
scroll to position [383, 0]
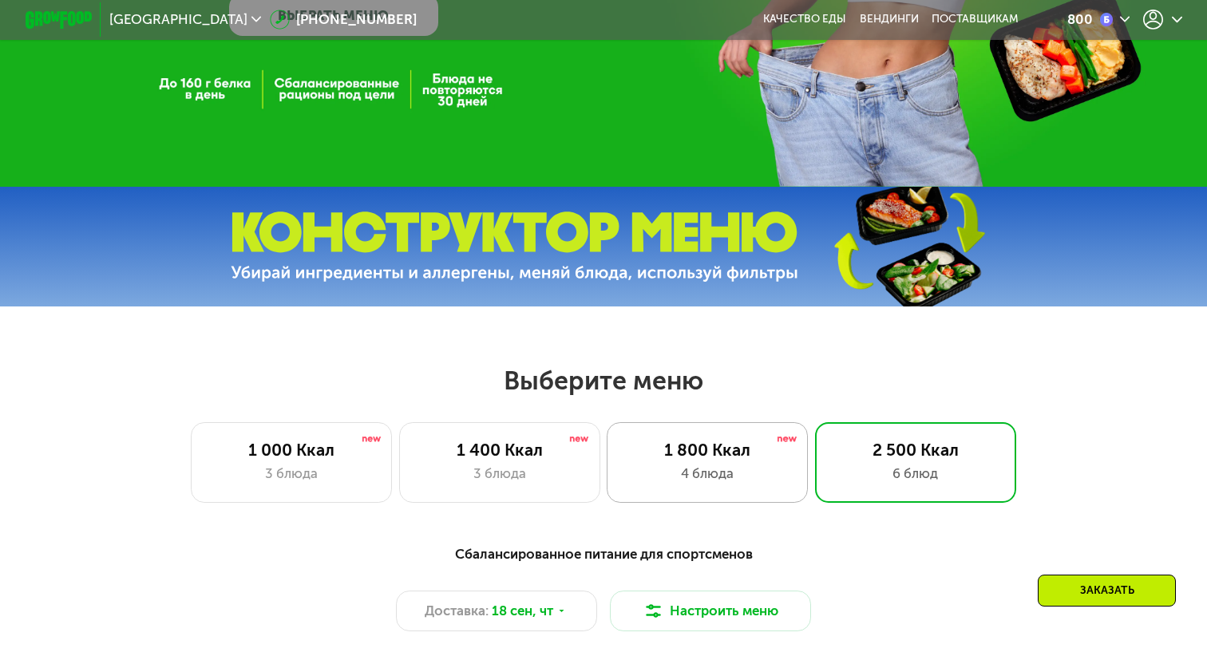
click at [715, 466] on div "4 блюда" at bounding box center [707, 474] width 166 height 20
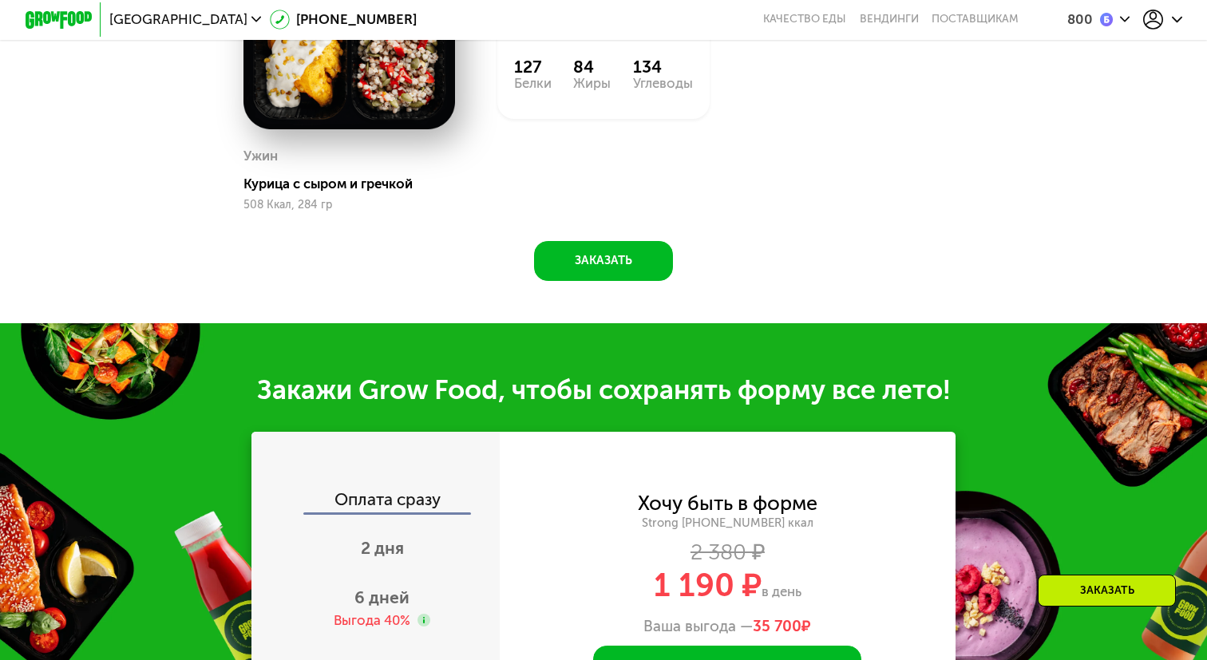
scroll to position [1650, 0]
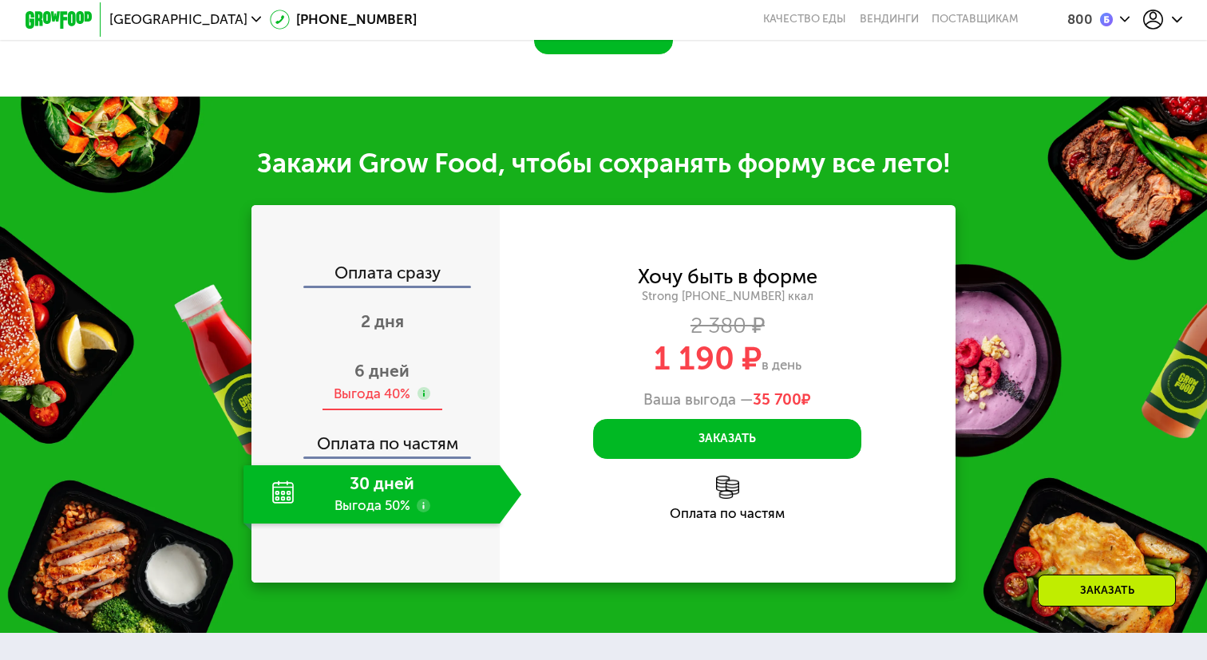
click at [418, 374] on div "6 дней Выгода 40%" at bounding box center [383, 382] width 279 height 59
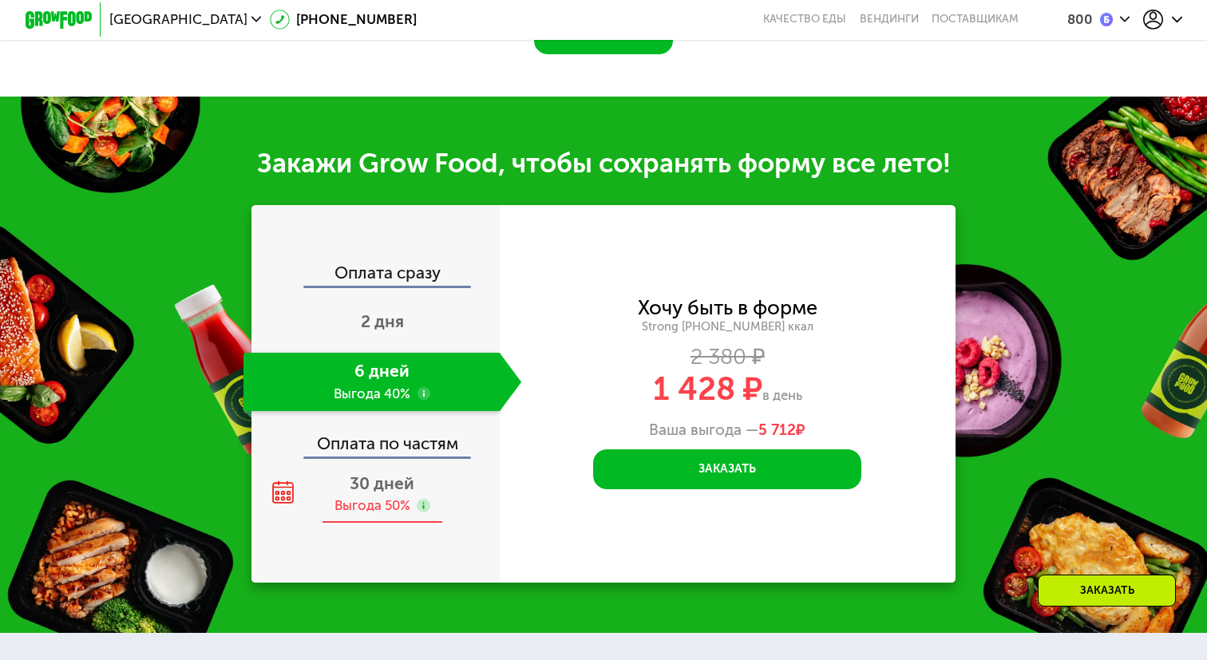
click at [386, 477] on span "30 дней" at bounding box center [382, 484] width 65 height 20
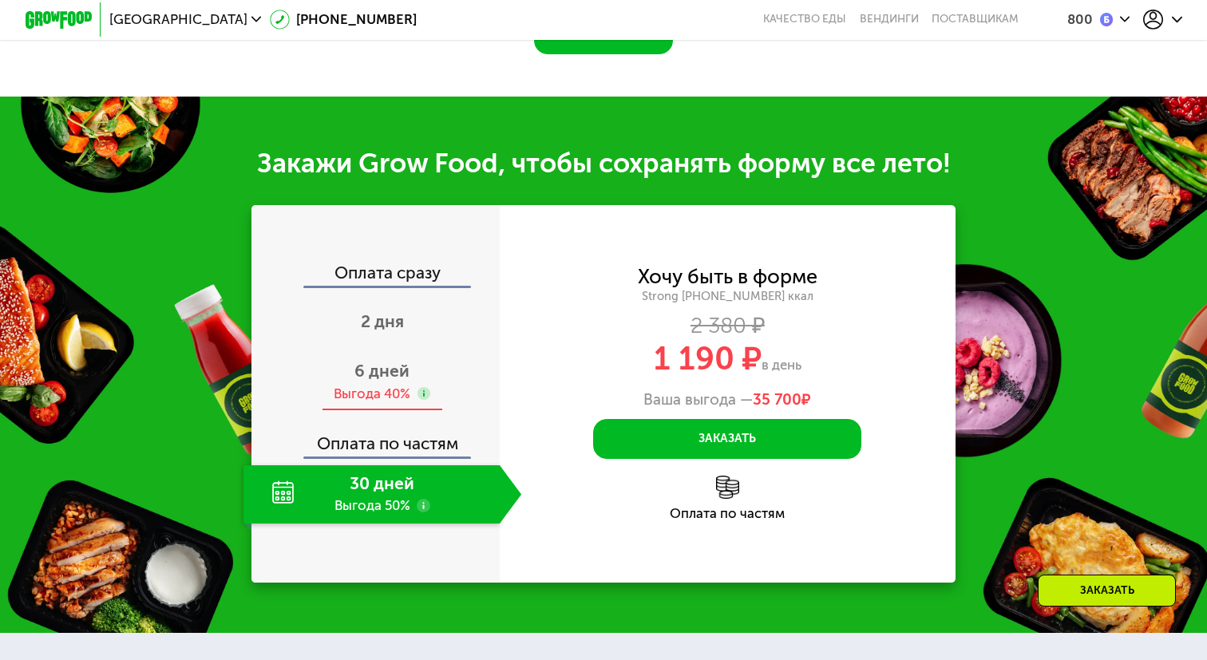
click at [411, 395] on div "Выгода 40%" at bounding box center [382, 394] width 97 height 18
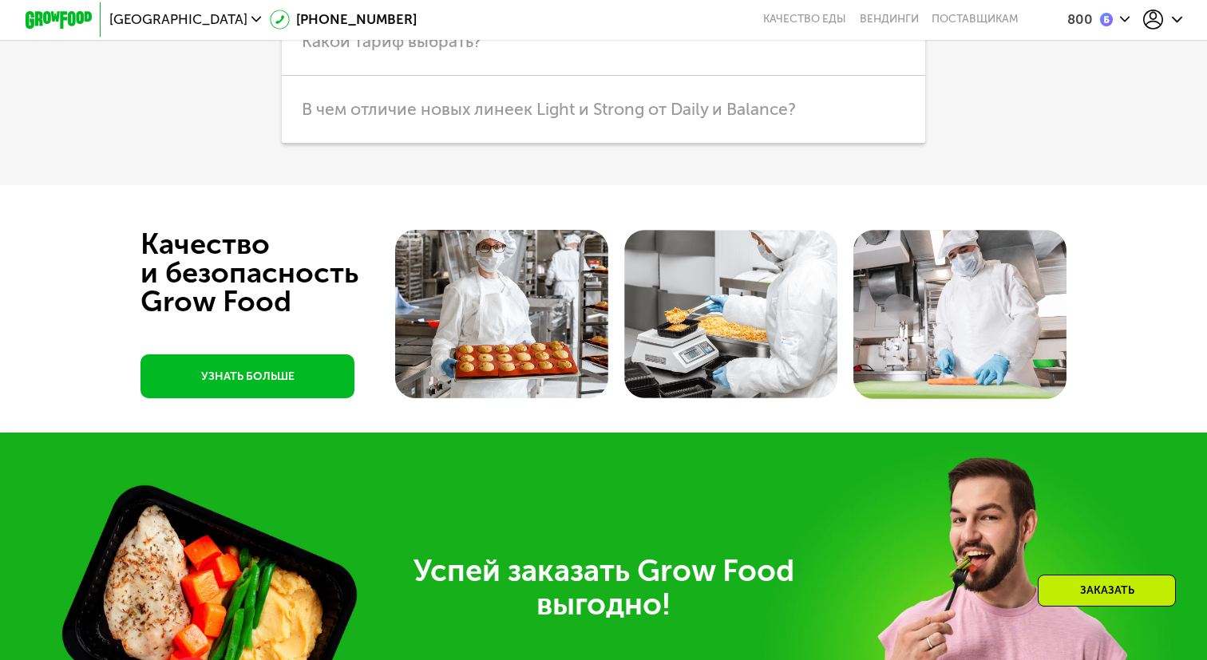
scroll to position [4675, 0]
